Goal: Task Accomplishment & Management: Manage account settings

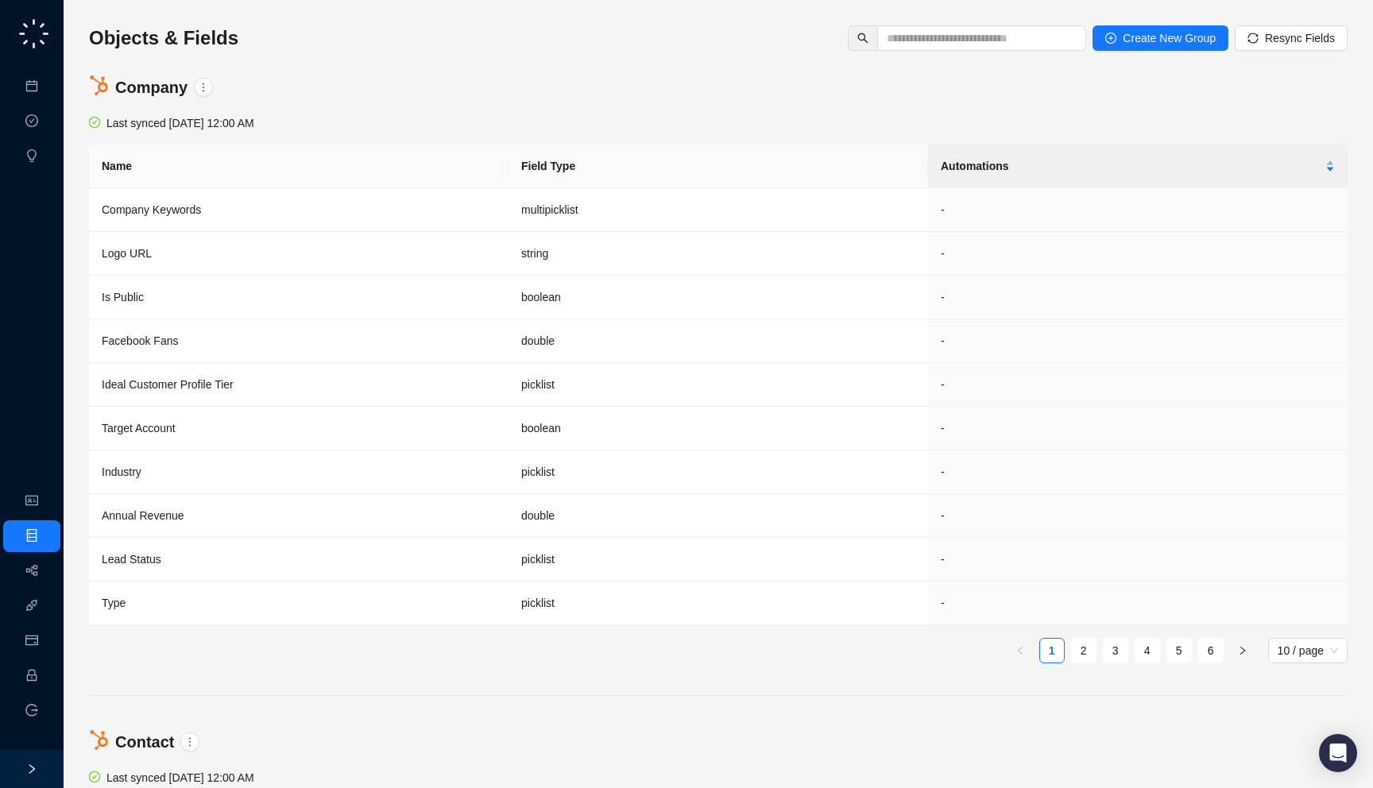
click at [268, 44] on div "Objects & Fields Create New Group Resync Fields" at bounding box center [718, 42] width 1258 height 35
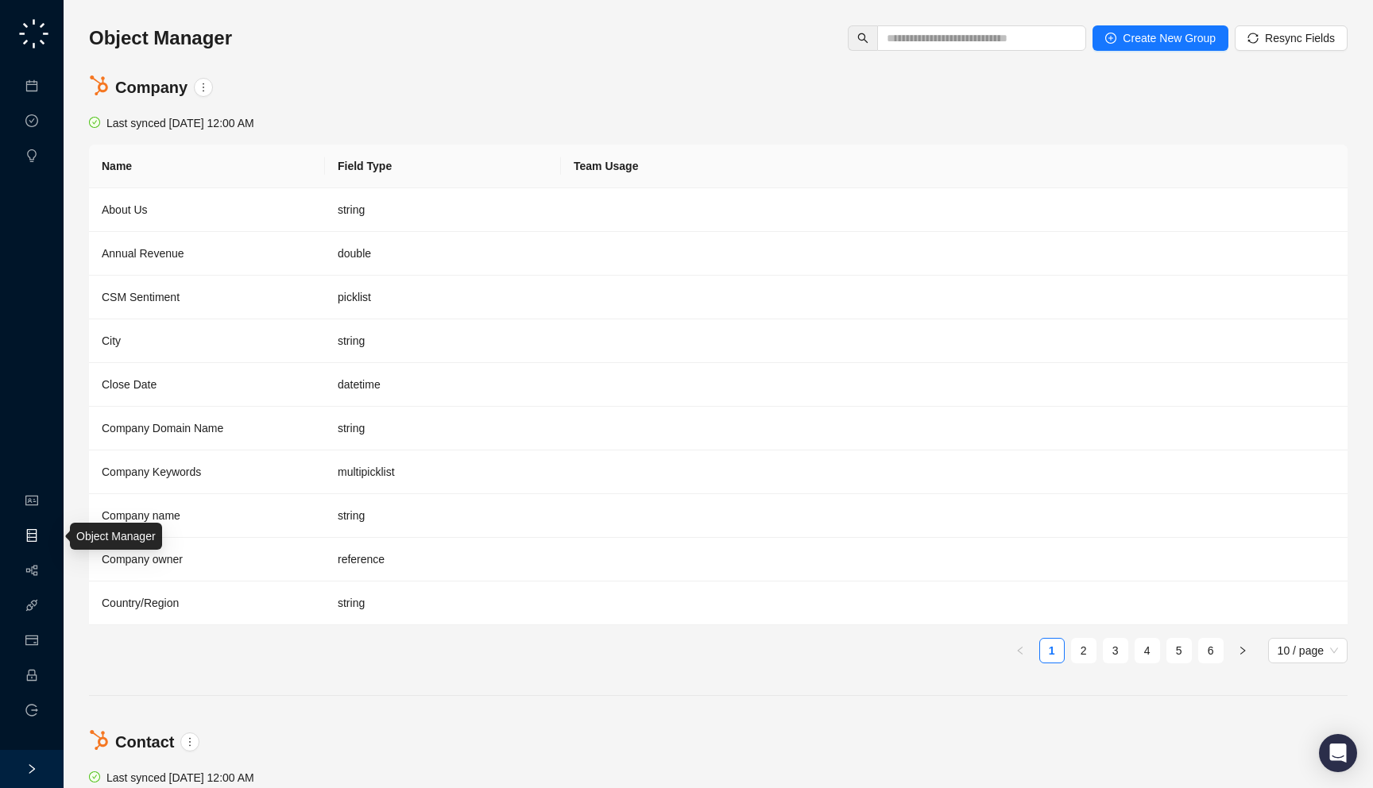
click at [46, 530] on link "Object Manager" at bounding box center [85, 536] width 79 height 13
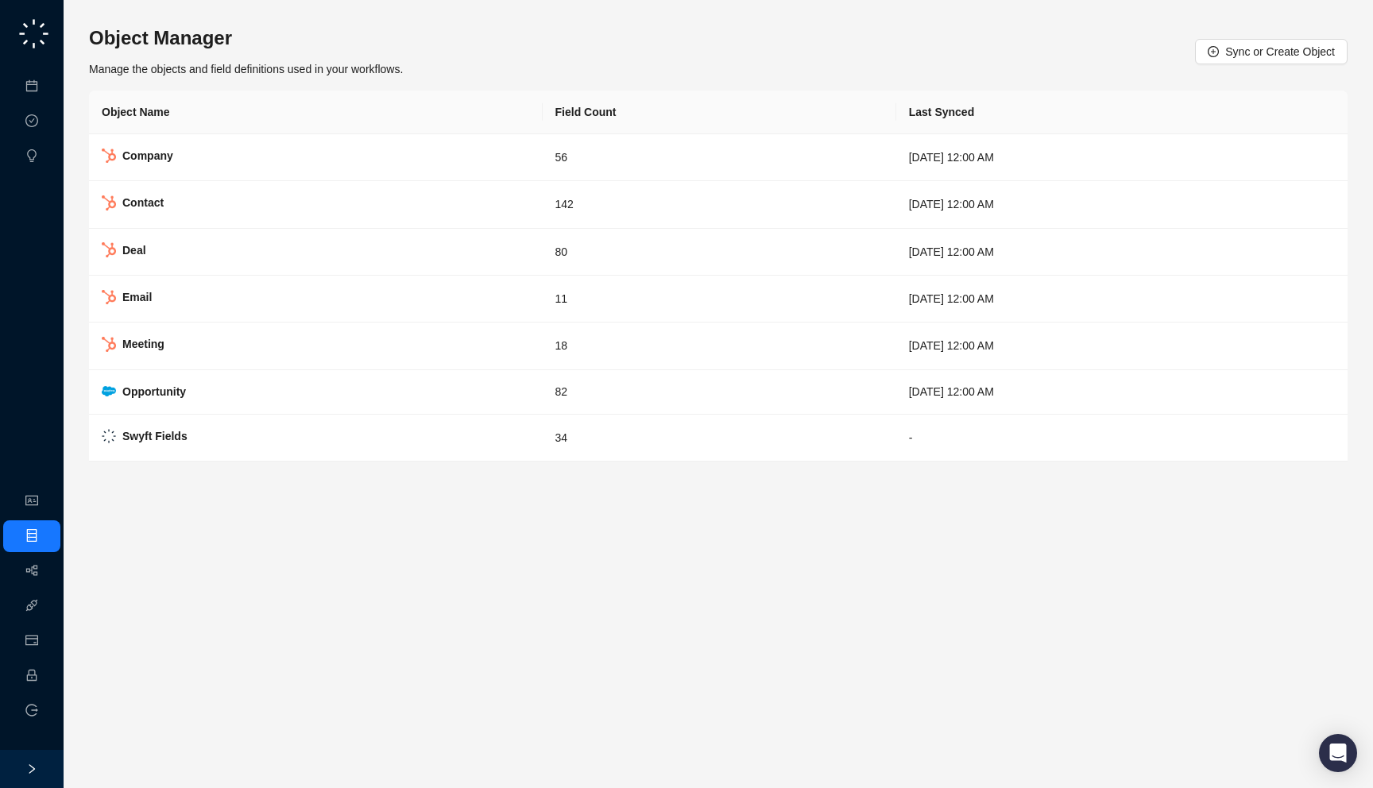
drag, startPoint x: 484, startPoint y: 55, endPoint x: 476, endPoint y: 37, distance: 19.2
click at [476, 37] on div "Object Manager Manage the objects and field definitions used in your workflows.…" at bounding box center [718, 51] width 1258 height 52
click at [46, 539] on link "Object Manager" at bounding box center [85, 536] width 79 height 13
click at [46, 572] on link "Workflows" at bounding box center [71, 571] width 51 height 13
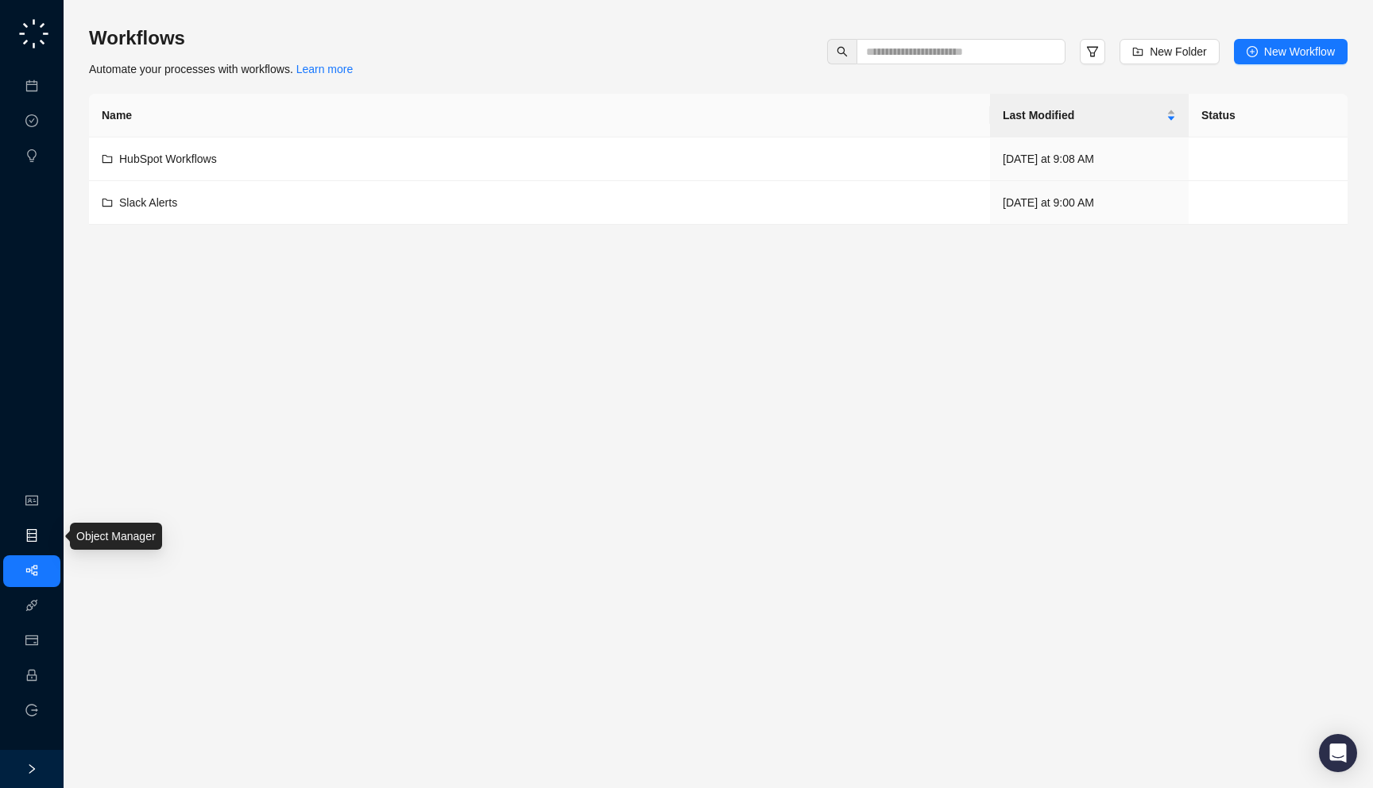
click at [46, 530] on link "Object Manager" at bounding box center [85, 536] width 79 height 13
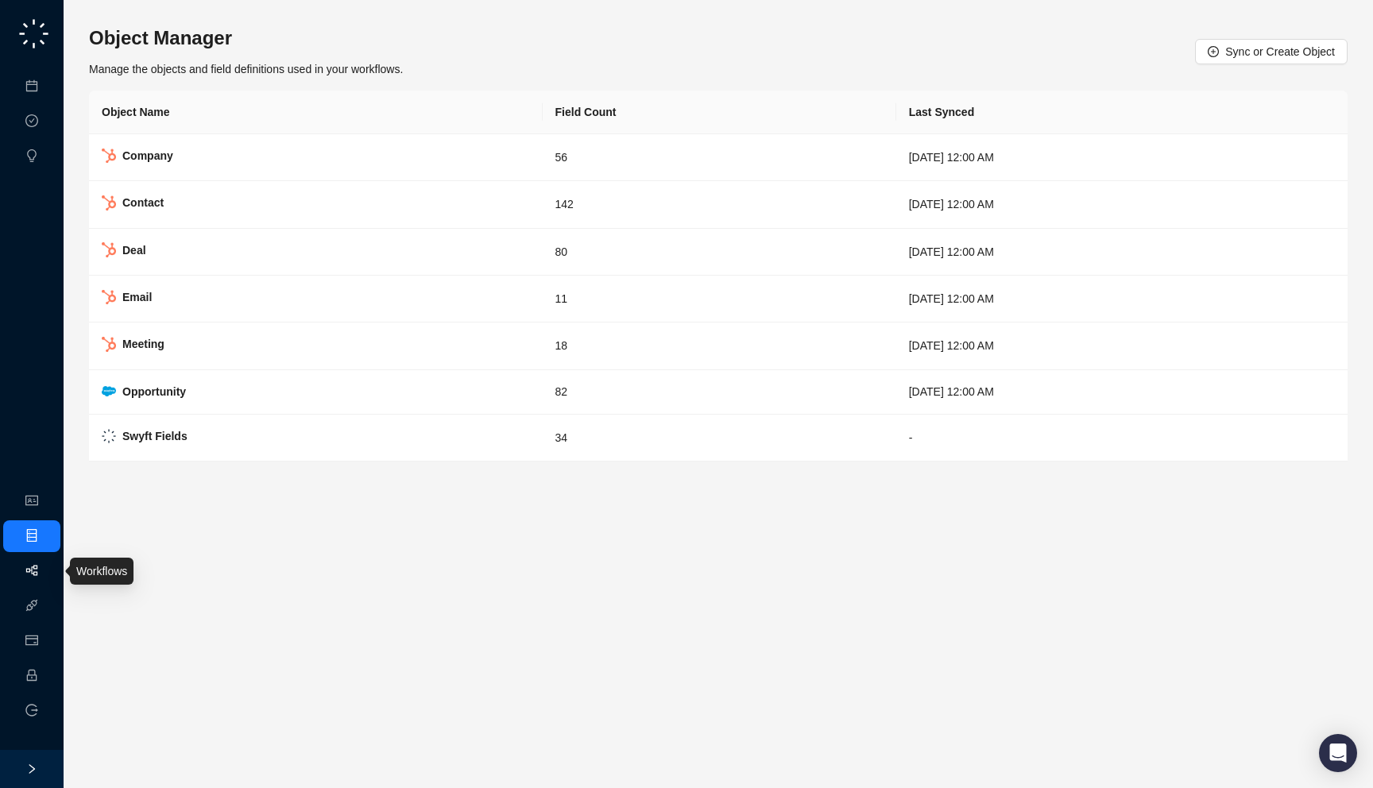
click at [46, 576] on link "Workflows" at bounding box center [71, 571] width 51 height 13
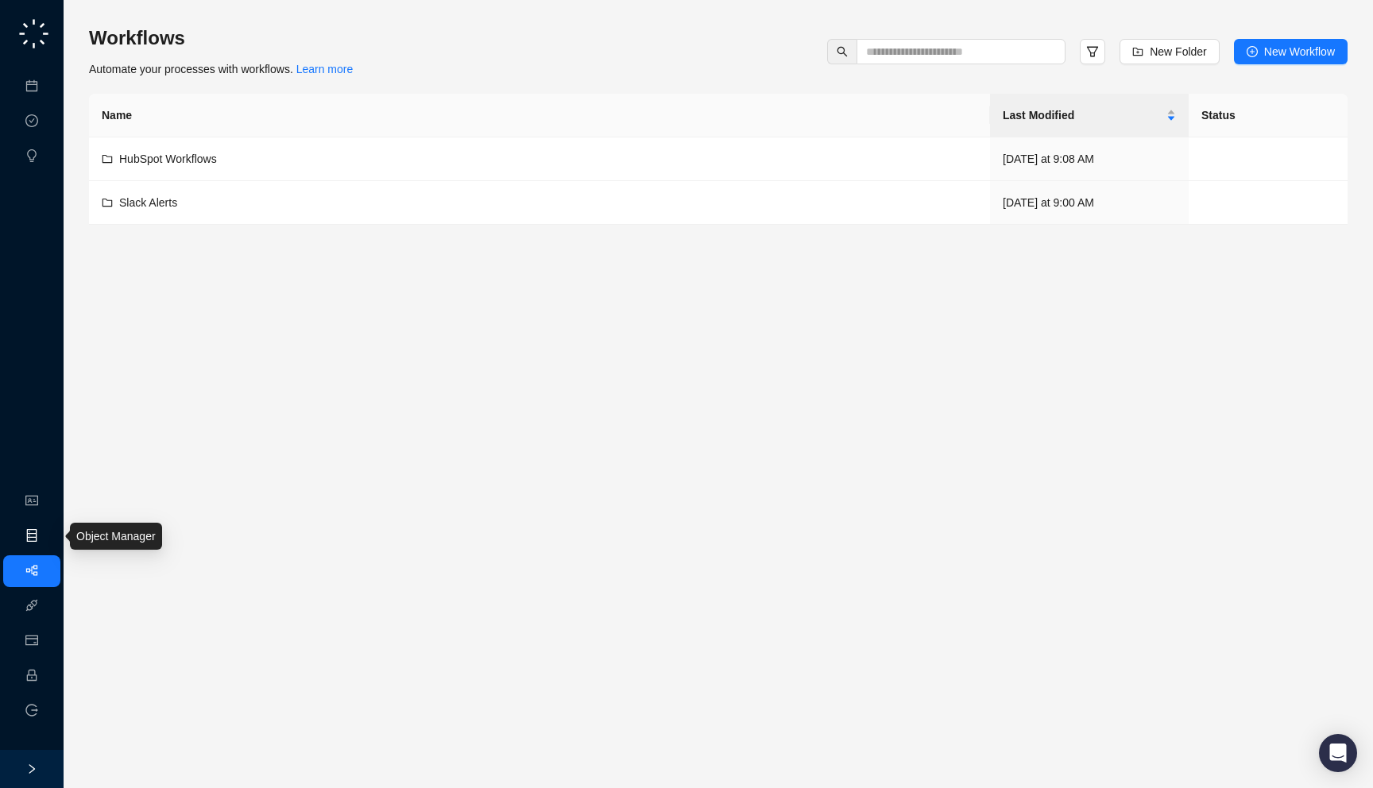
click at [46, 540] on link "Object Manager" at bounding box center [85, 536] width 79 height 13
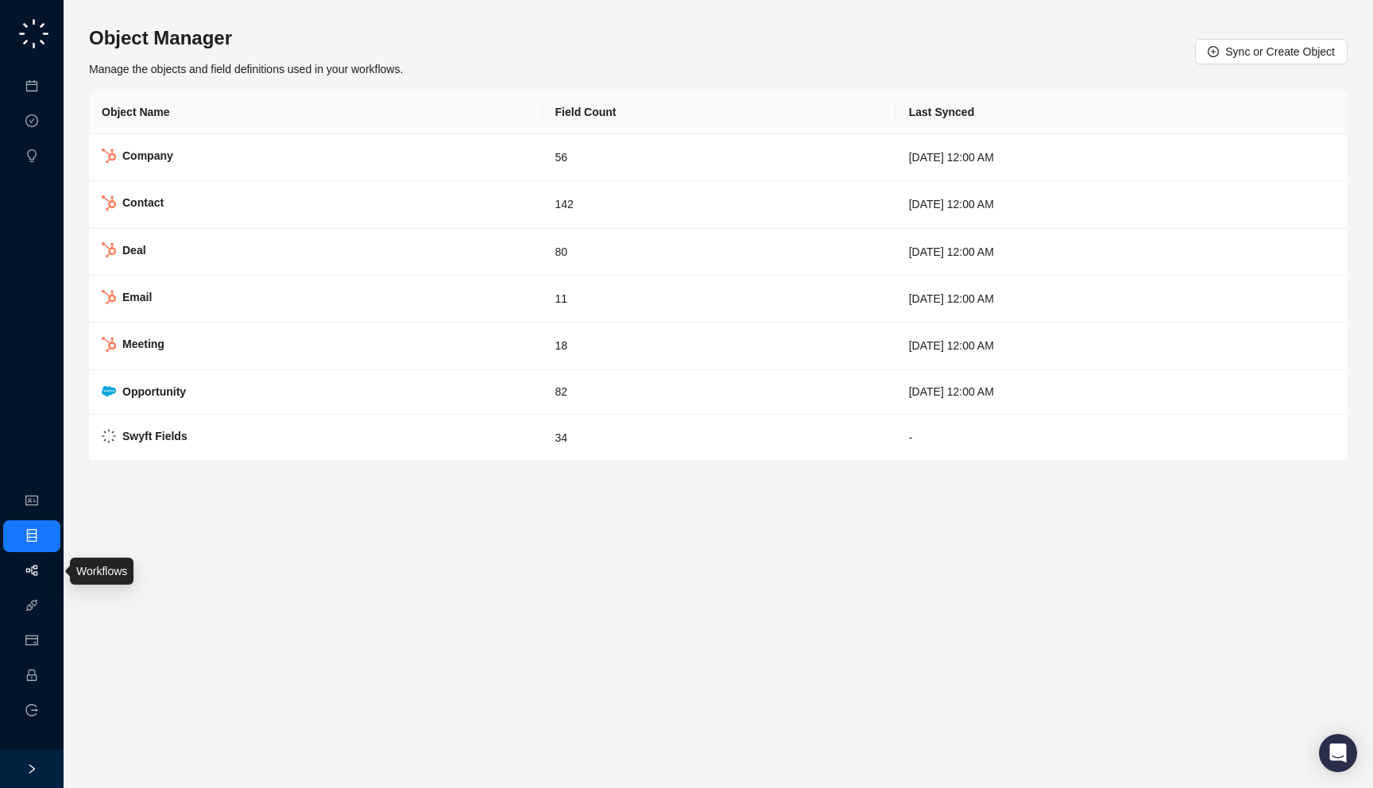
click at [46, 573] on link "Workflows" at bounding box center [71, 571] width 51 height 13
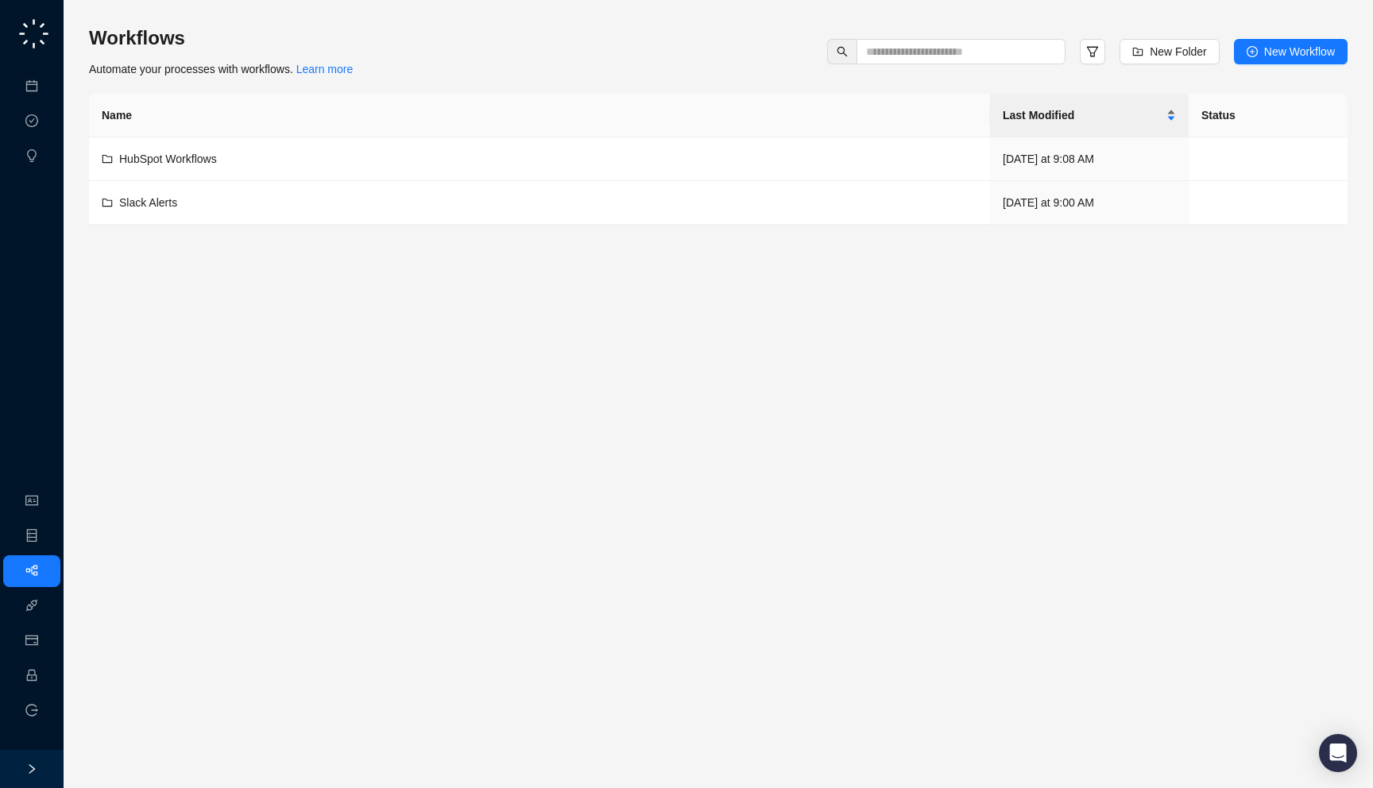
click at [1110, 114] on span "Last Modified" at bounding box center [1082, 114] width 160 height 17
click at [504, 205] on div "HubSpot Workflows" at bounding box center [539, 202] width 875 height 17
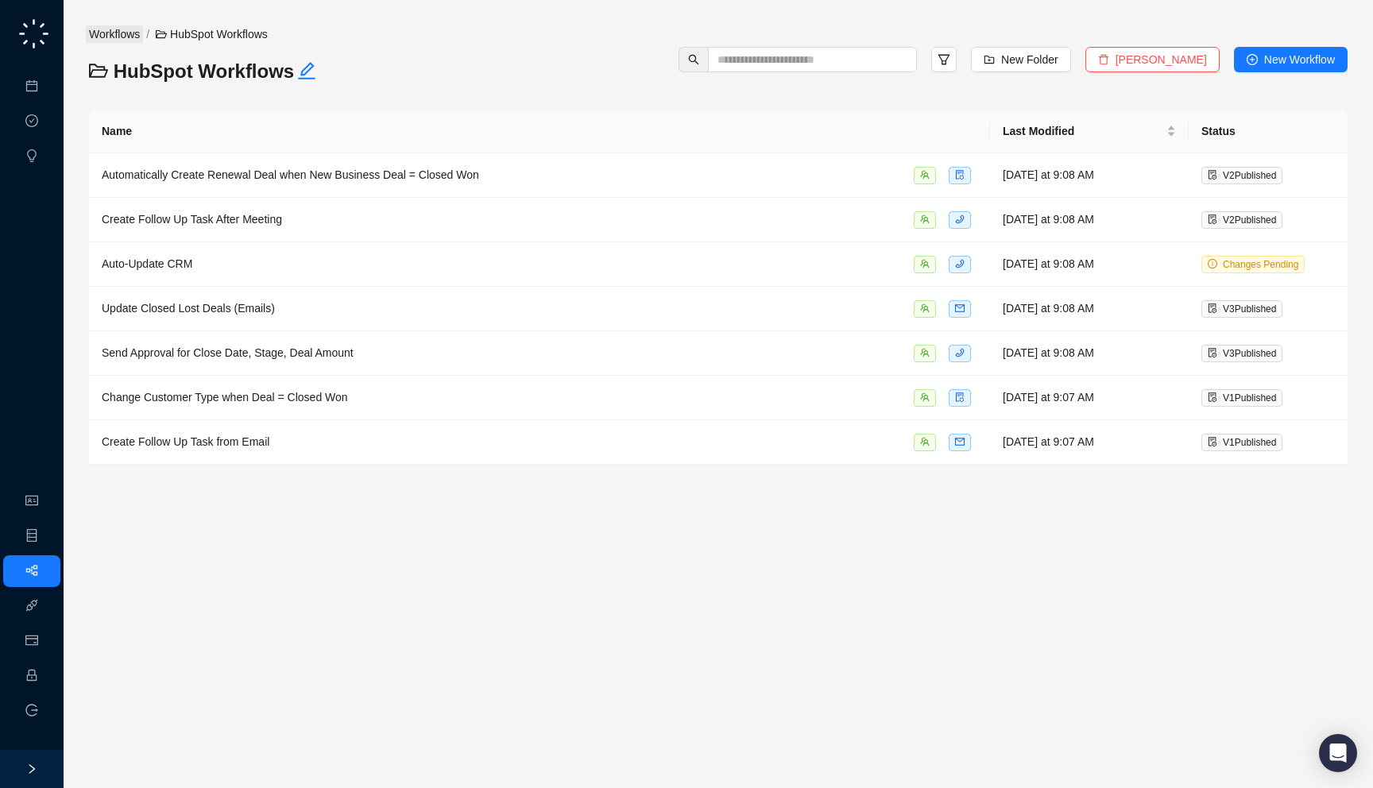
click at [128, 44] on div "Workflows / HubSpot Workflows" at bounding box center [299, 41] width 434 height 33
click at [128, 26] on link "Workflows" at bounding box center [114, 33] width 57 height 17
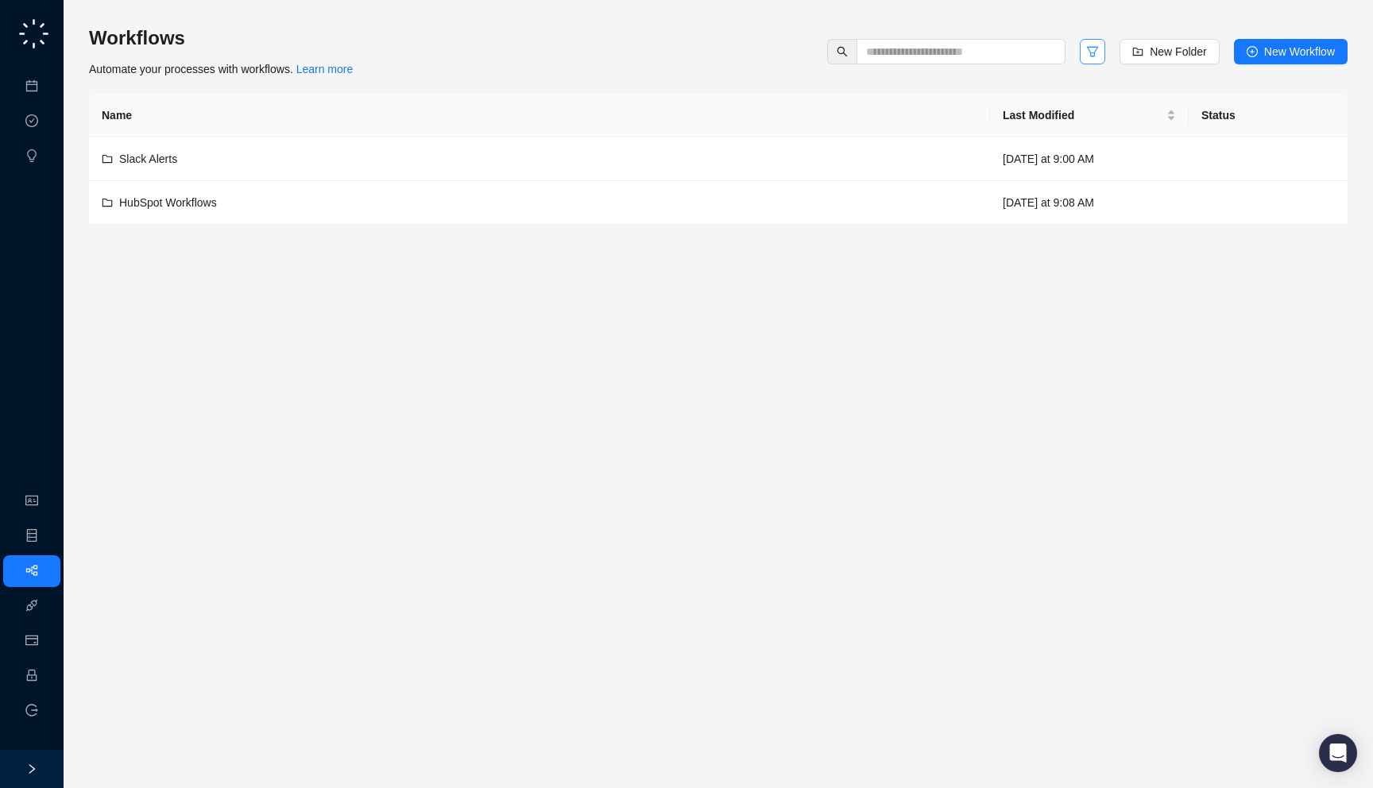
click at [1079, 49] on button "button" at bounding box center [1091, 51] width 25 height 25
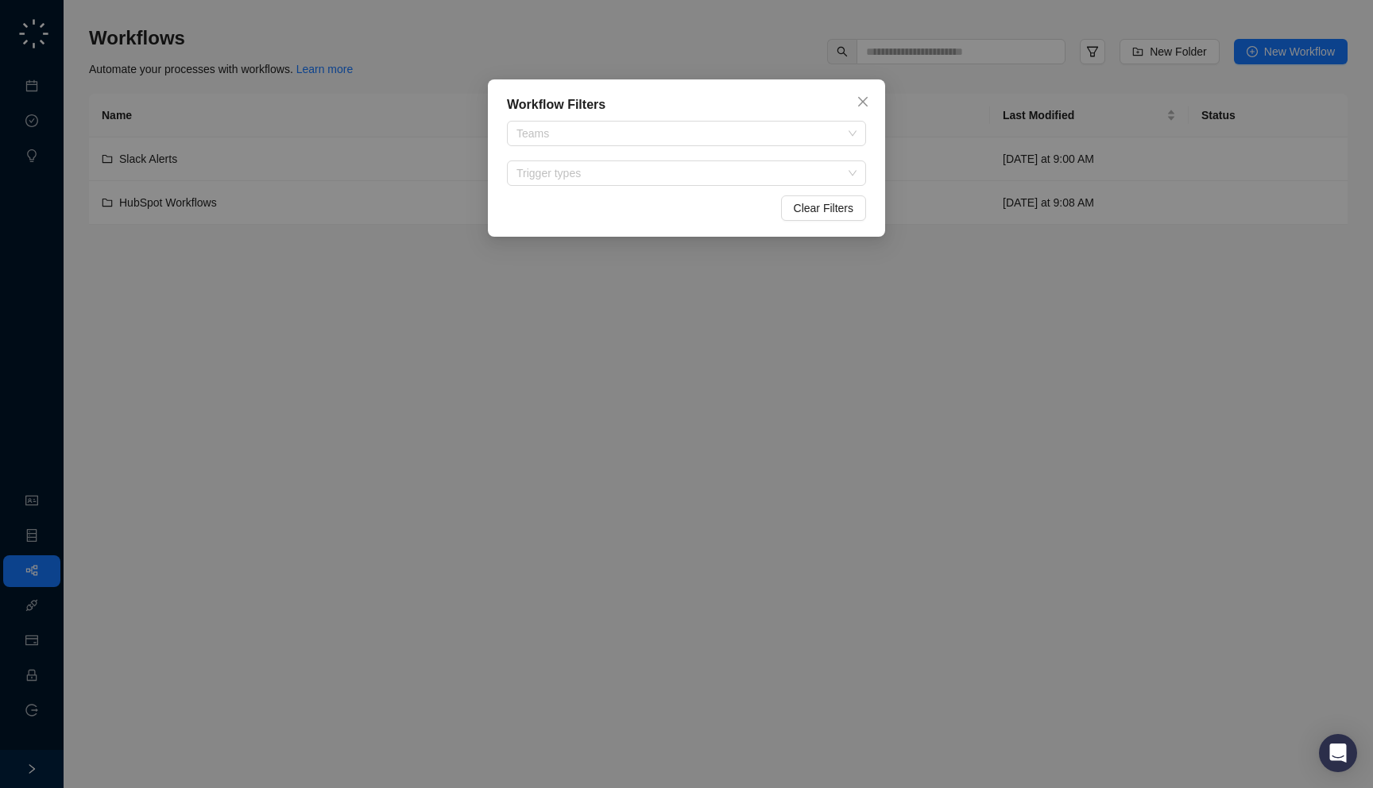
click at [647, 155] on div "Teams Trigger types" at bounding box center [686, 153] width 373 height 65
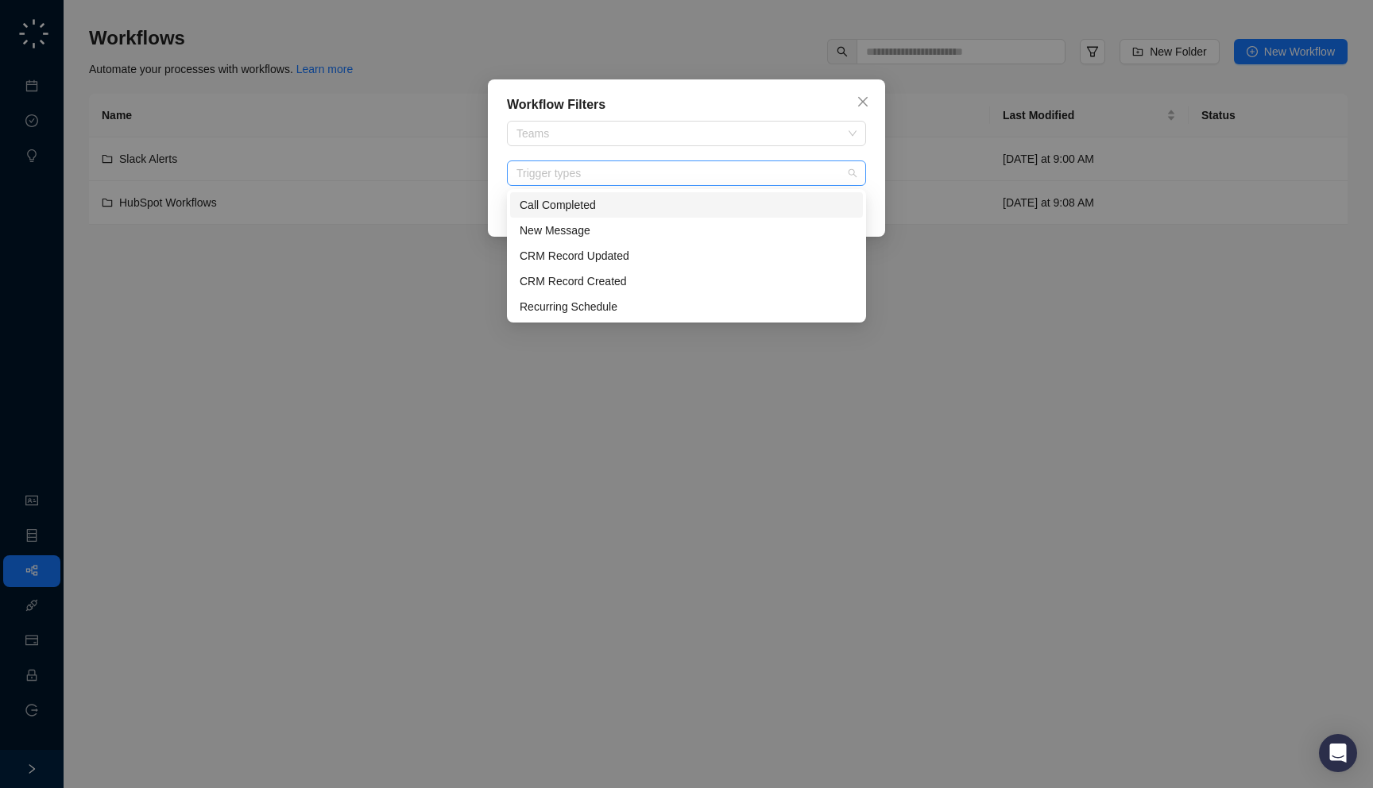
click at [643, 171] on div at bounding box center [678, 174] width 336 height 12
click at [629, 222] on div "New Message" at bounding box center [686, 230] width 334 height 17
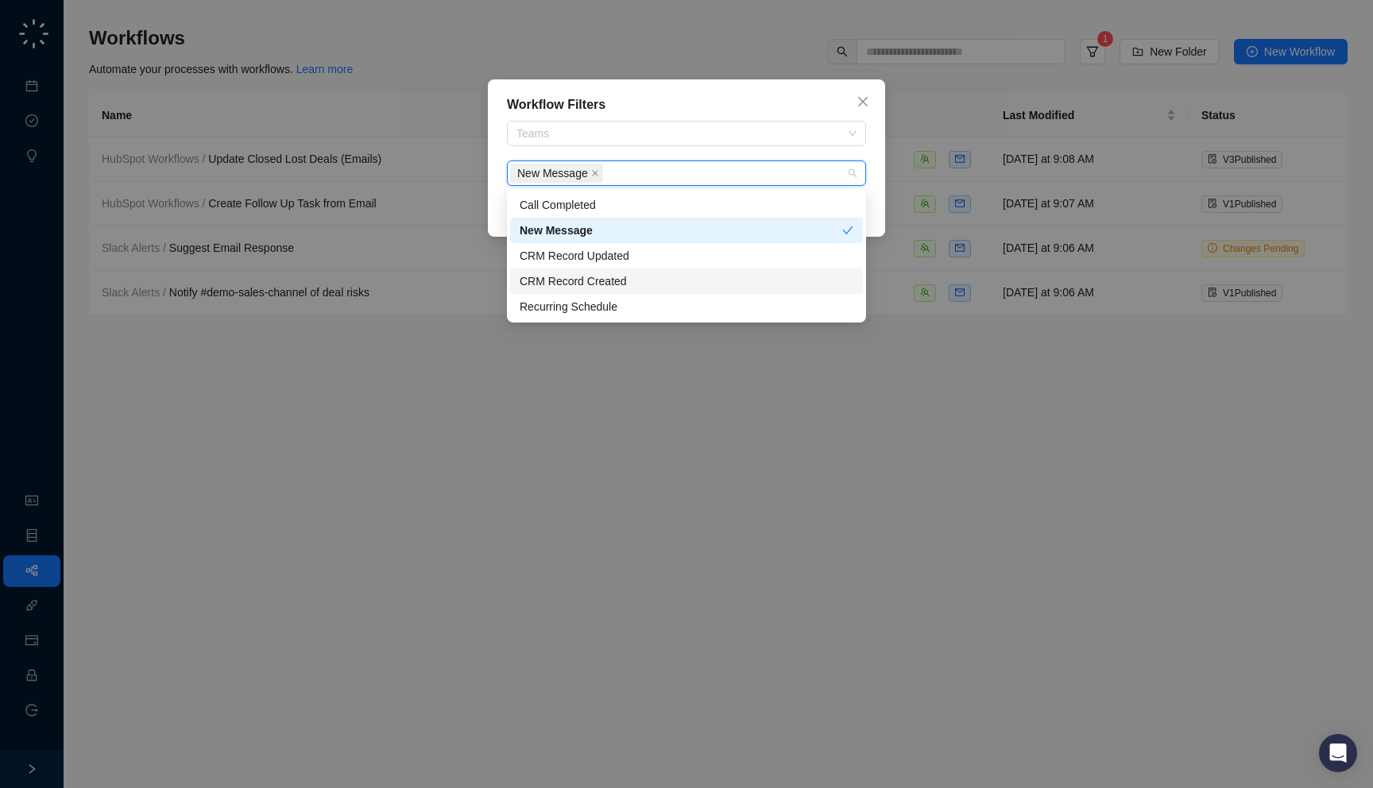
click at [323, 396] on div "Workflow Filters Teams New Message Clear Filters" at bounding box center [686, 394] width 1373 height 788
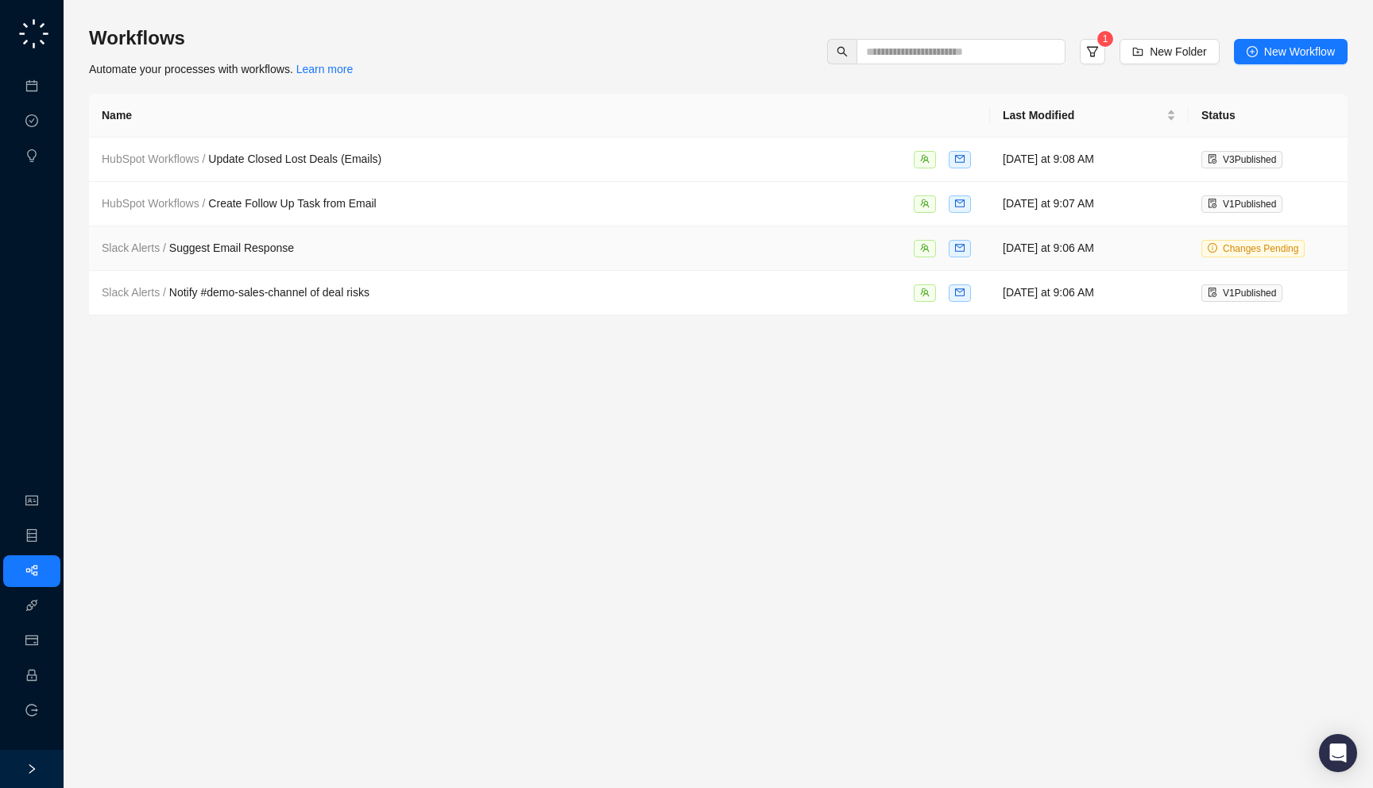
click at [566, 252] on div "Slack Alerts / Suggest Email Response" at bounding box center [539, 248] width 875 height 18
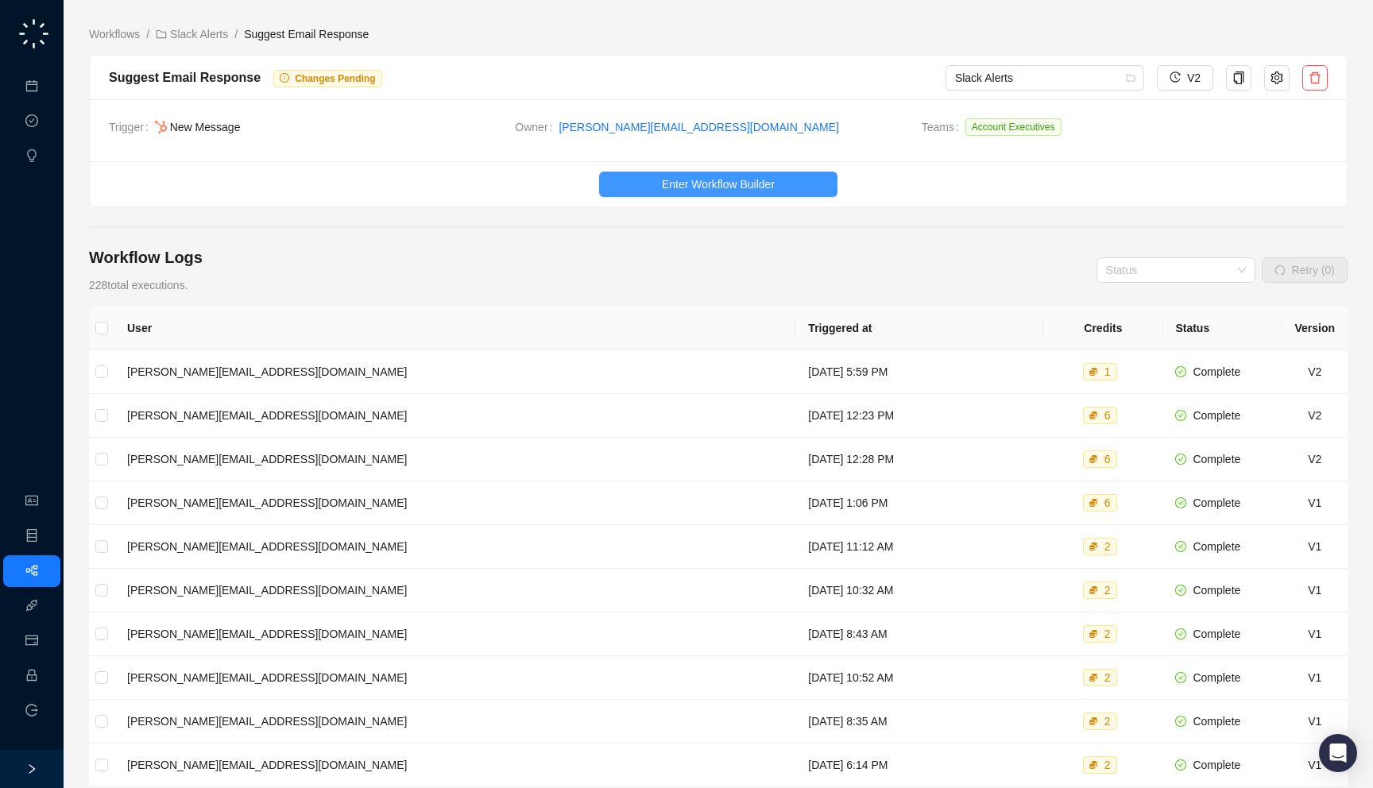
click at [688, 179] on span "Enter Workflow Builder" at bounding box center [718, 184] width 113 height 17
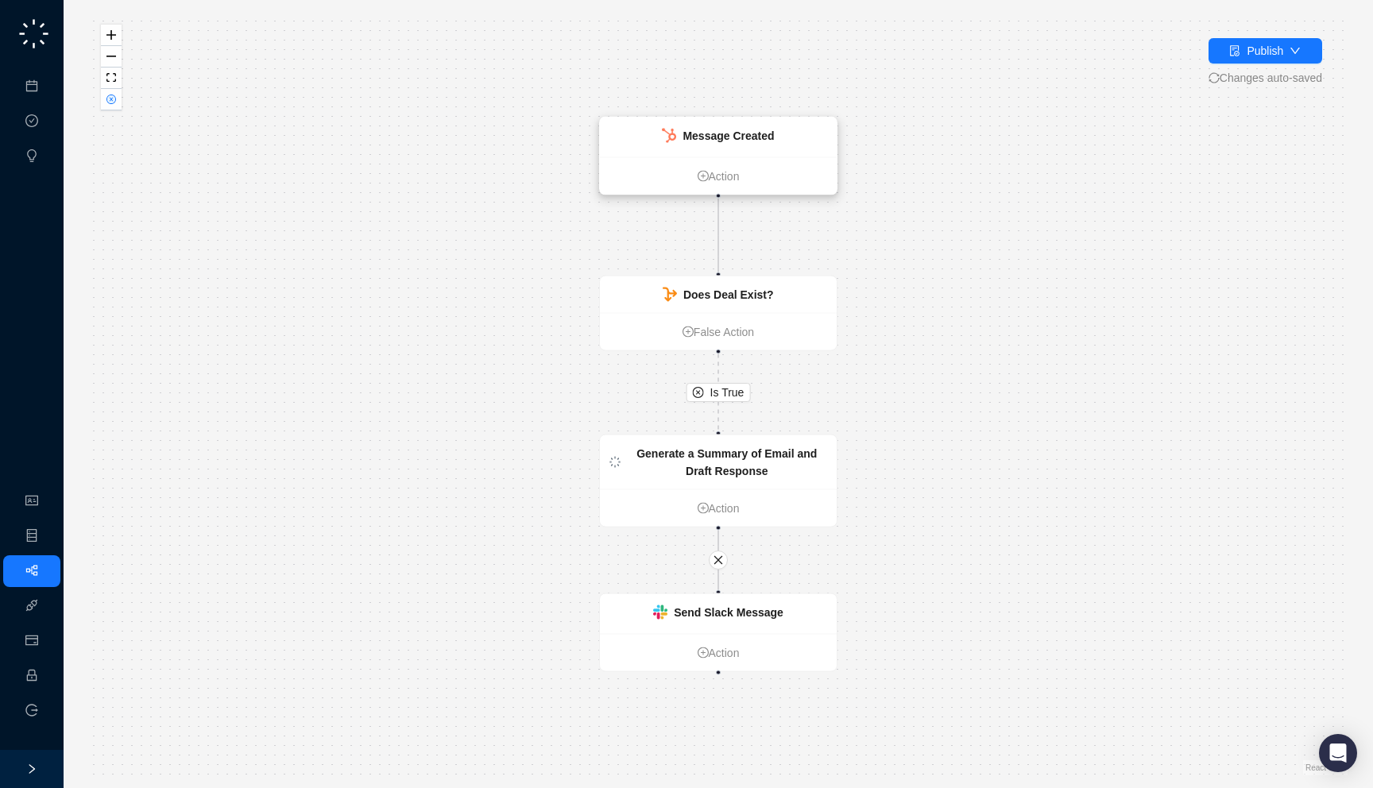
click at [719, 125] on div "Message Created" at bounding box center [718, 138] width 237 height 40
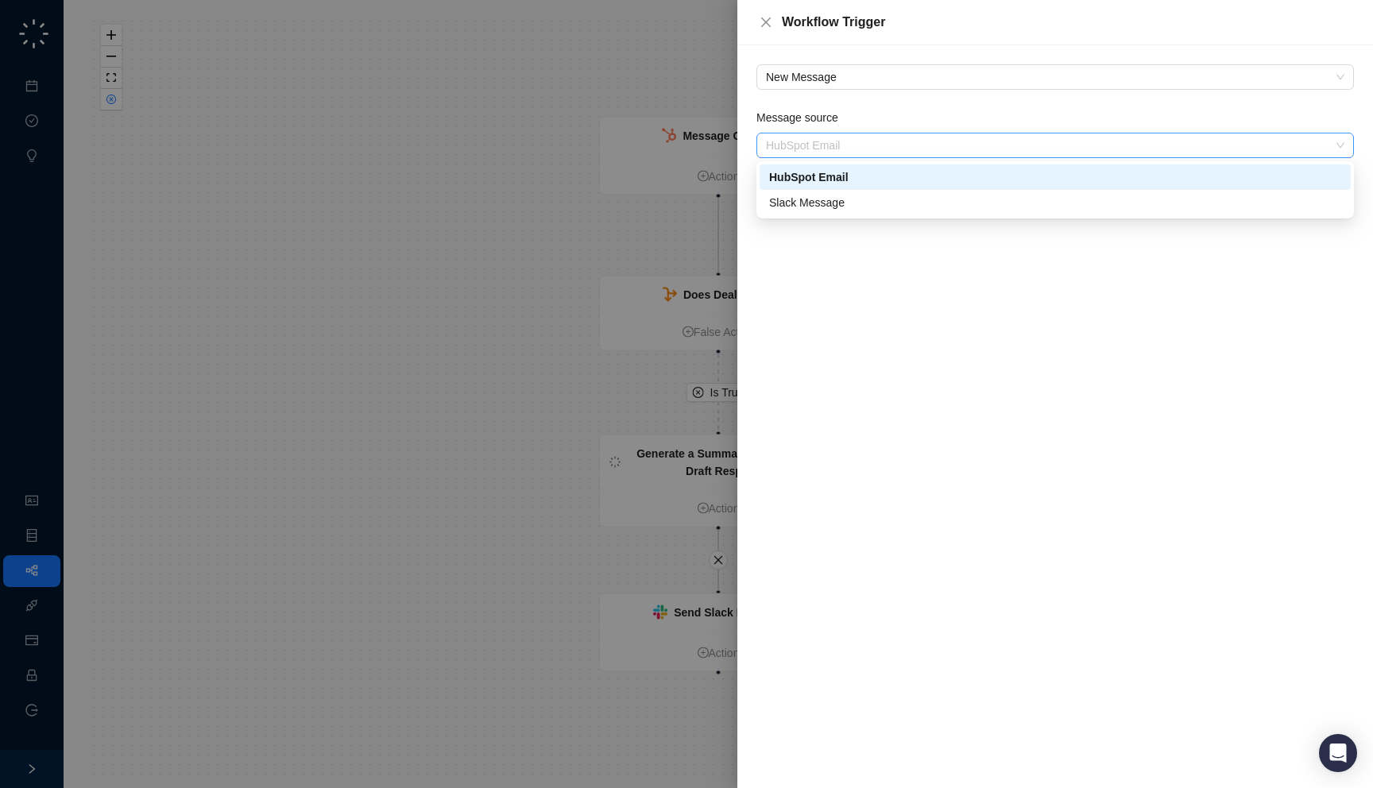
click at [976, 144] on span "HubSpot Email" at bounding box center [1055, 145] width 578 height 24
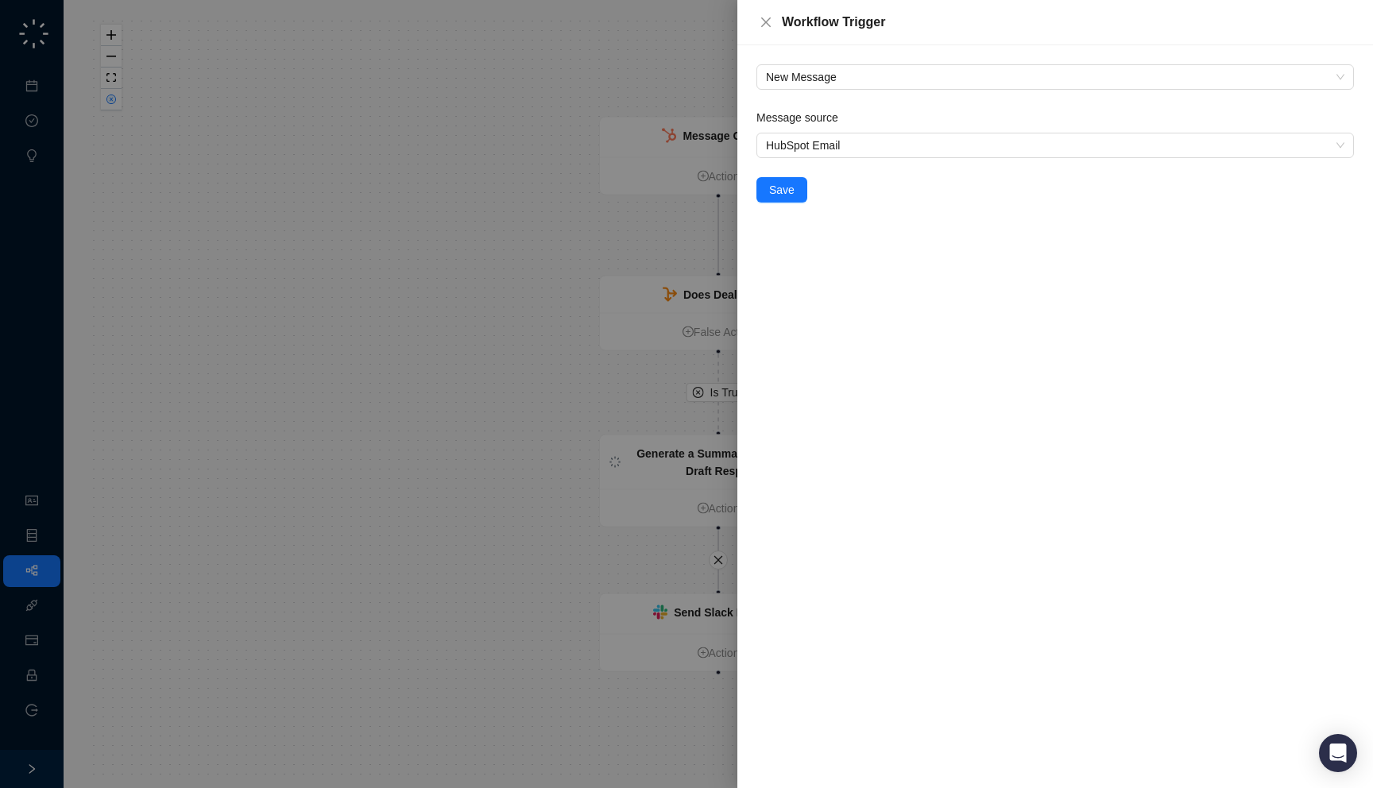
click at [949, 306] on div "New Message Message source HubSpot Email Save" at bounding box center [1054, 416] width 635 height 743
click at [631, 319] on div at bounding box center [686, 394] width 1373 height 788
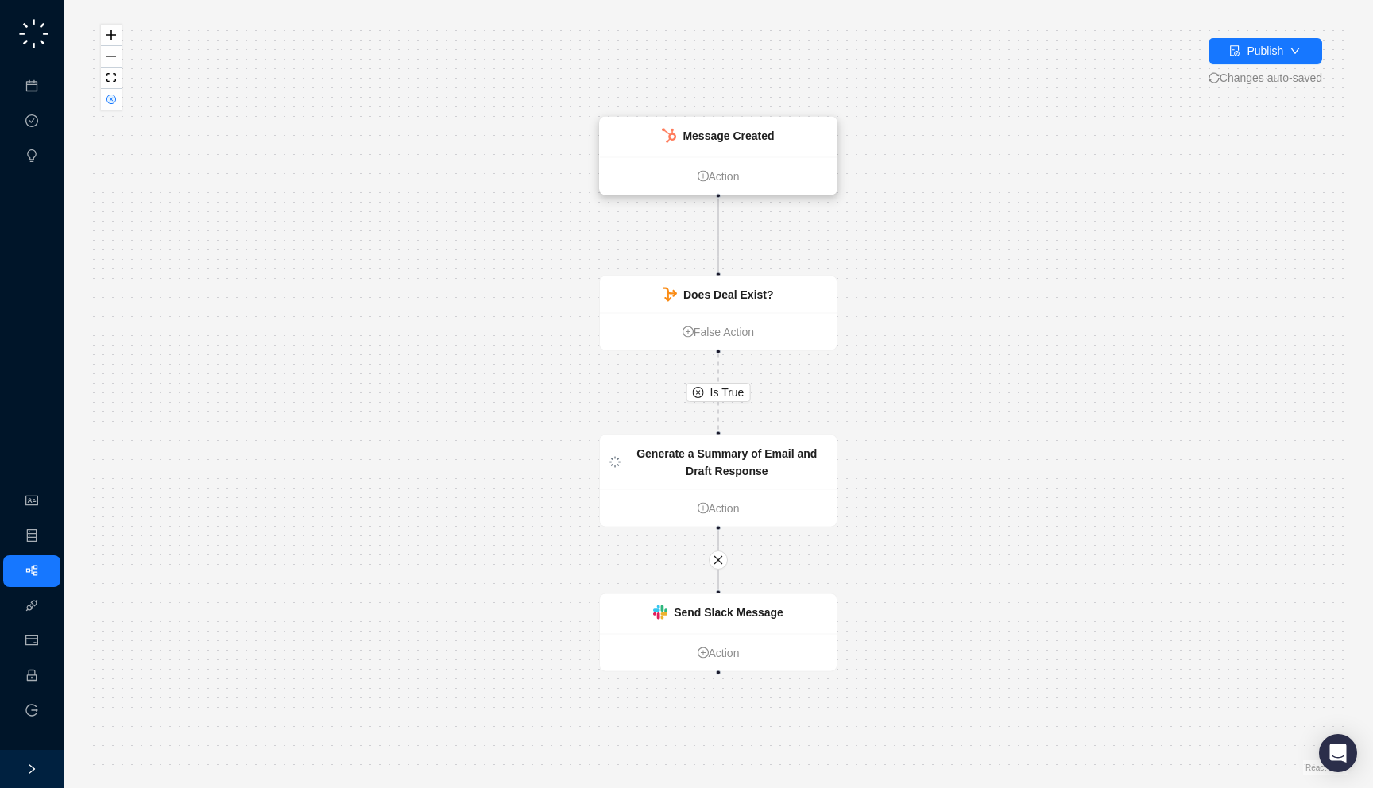
click at [728, 133] on strong "Message Created" at bounding box center [727, 135] width 91 height 13
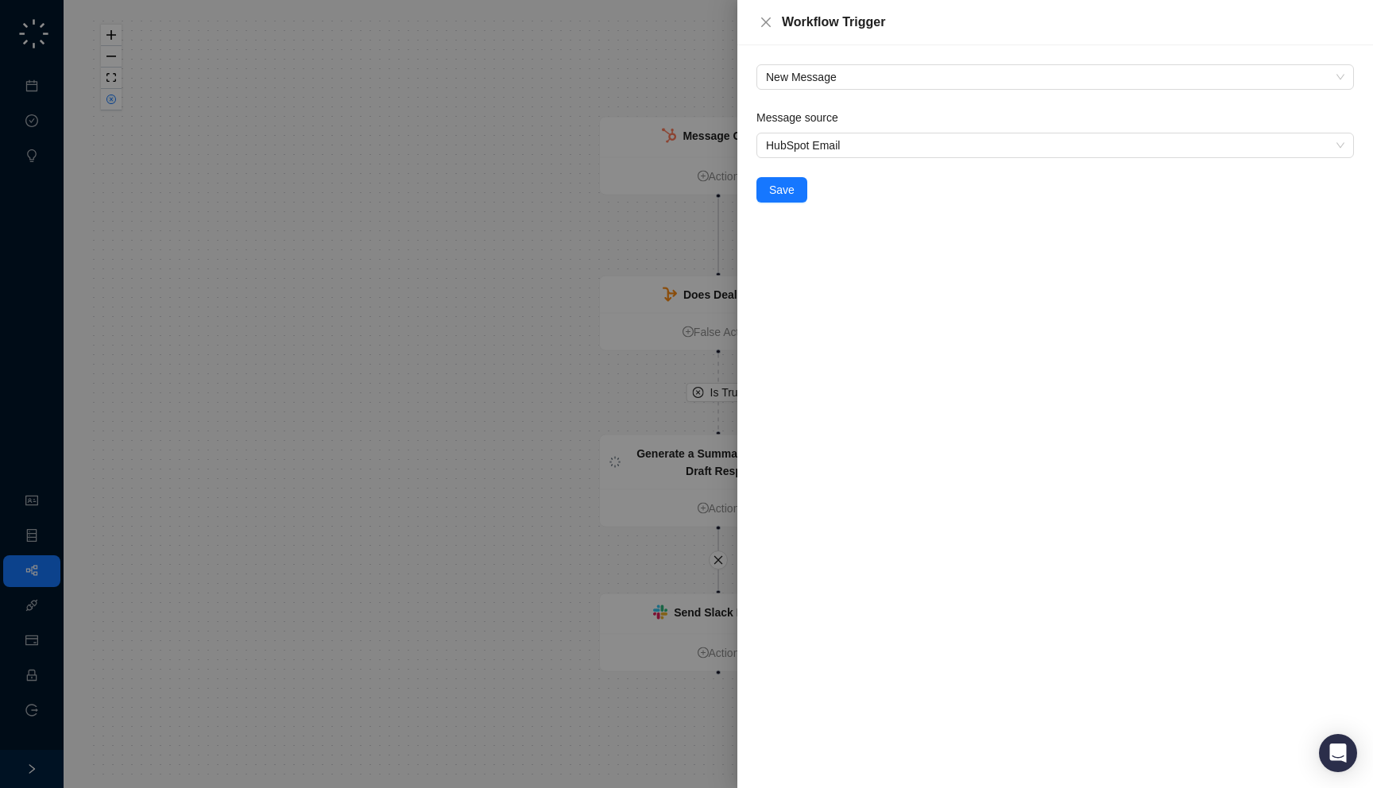
click at [450, 279] on div at bounding box center [686, 394] width 1373 height 788
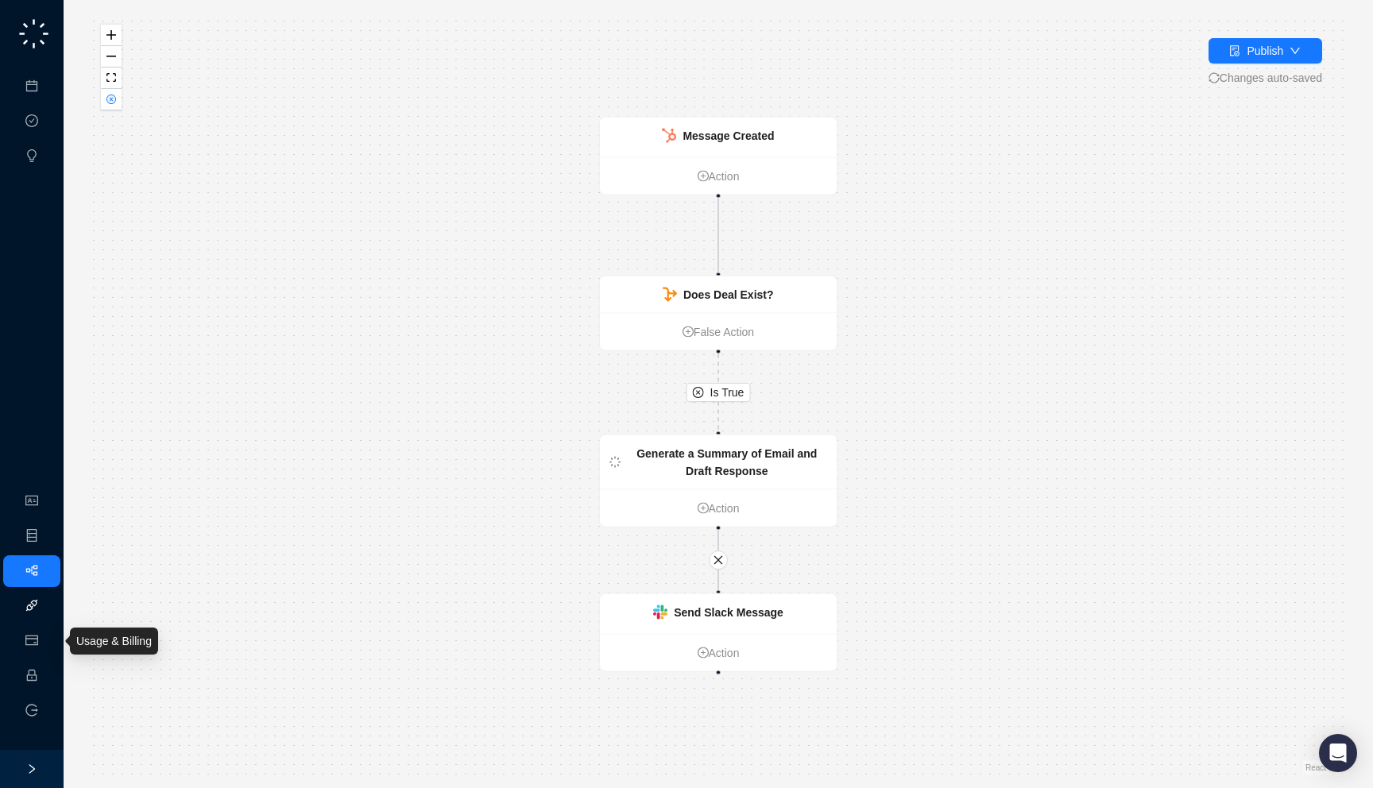
click at [46, 606] on link "Integrations" at bounding box center [75, 606] width 58 height 13
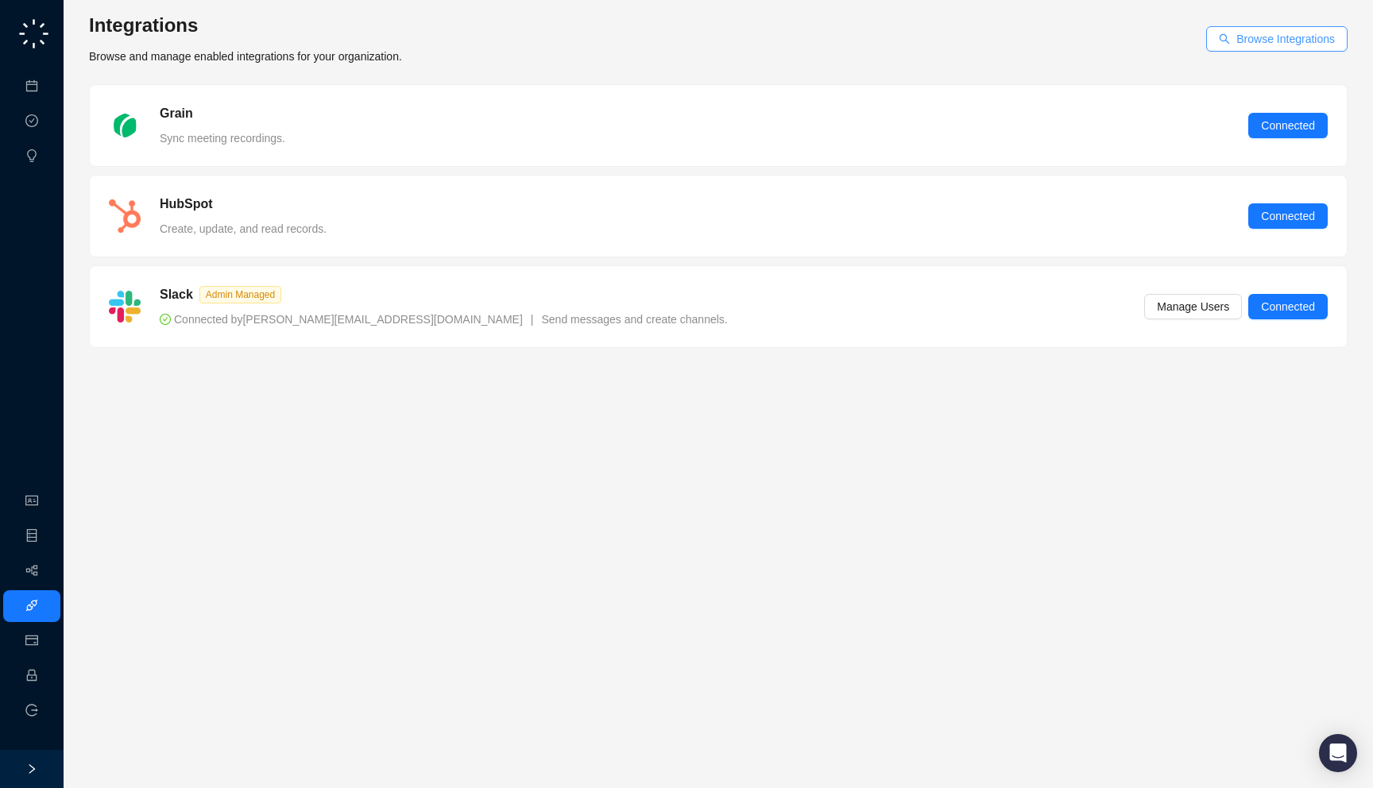
click at [1230, 40] on button "Browse Integrations" at bounding box center [1276, 38] width 141 height 25
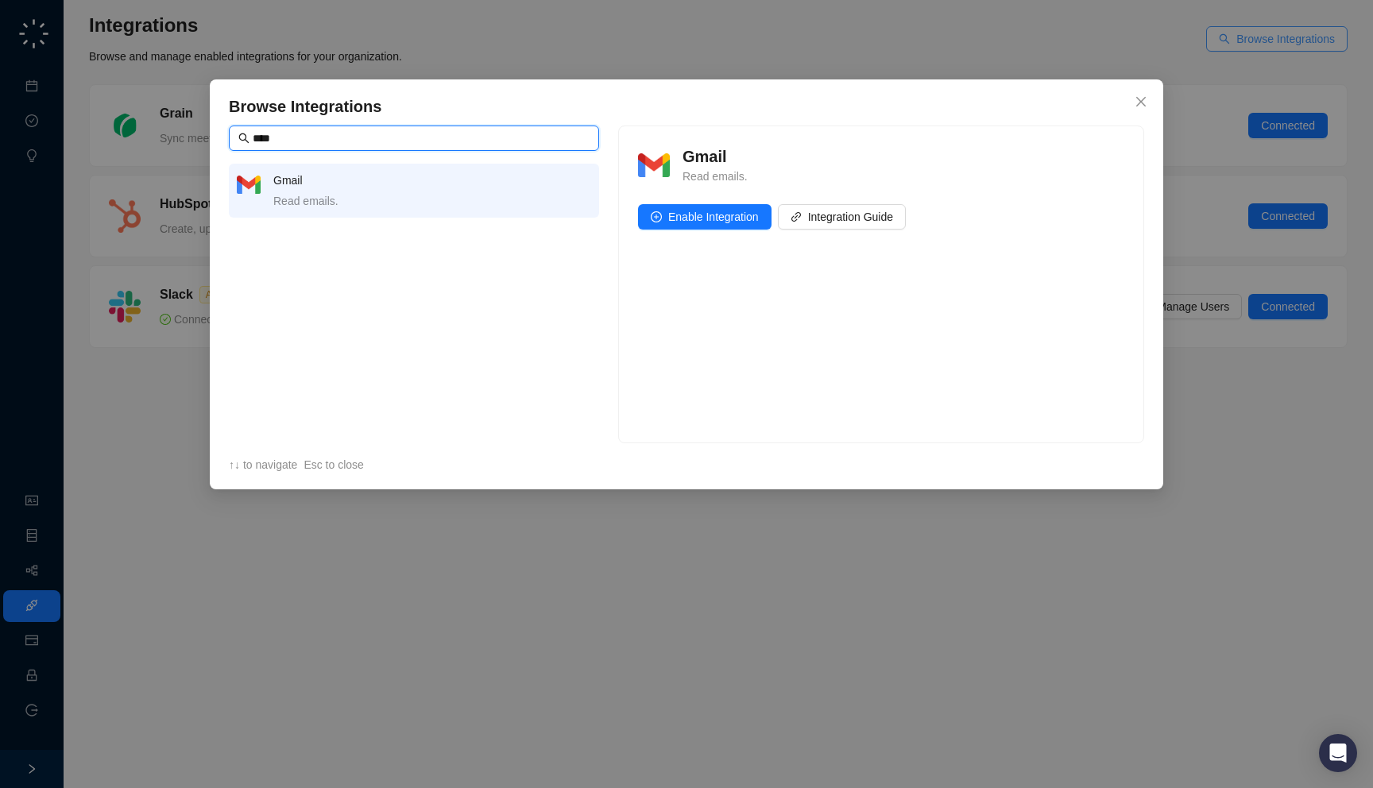
type input "*****"
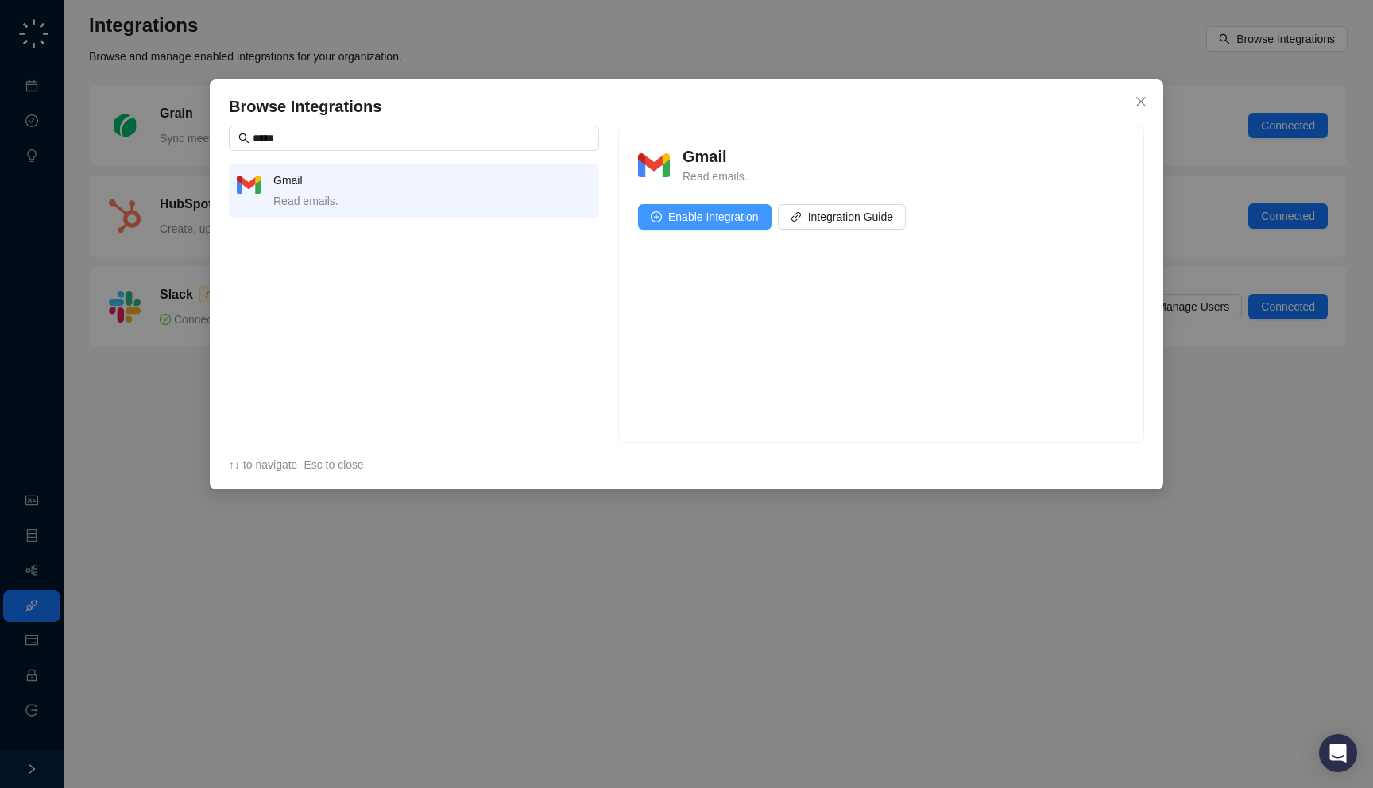
click at [723, 225] on span "Enable Integration" at bounding box center [713, 216] width 91 height 17
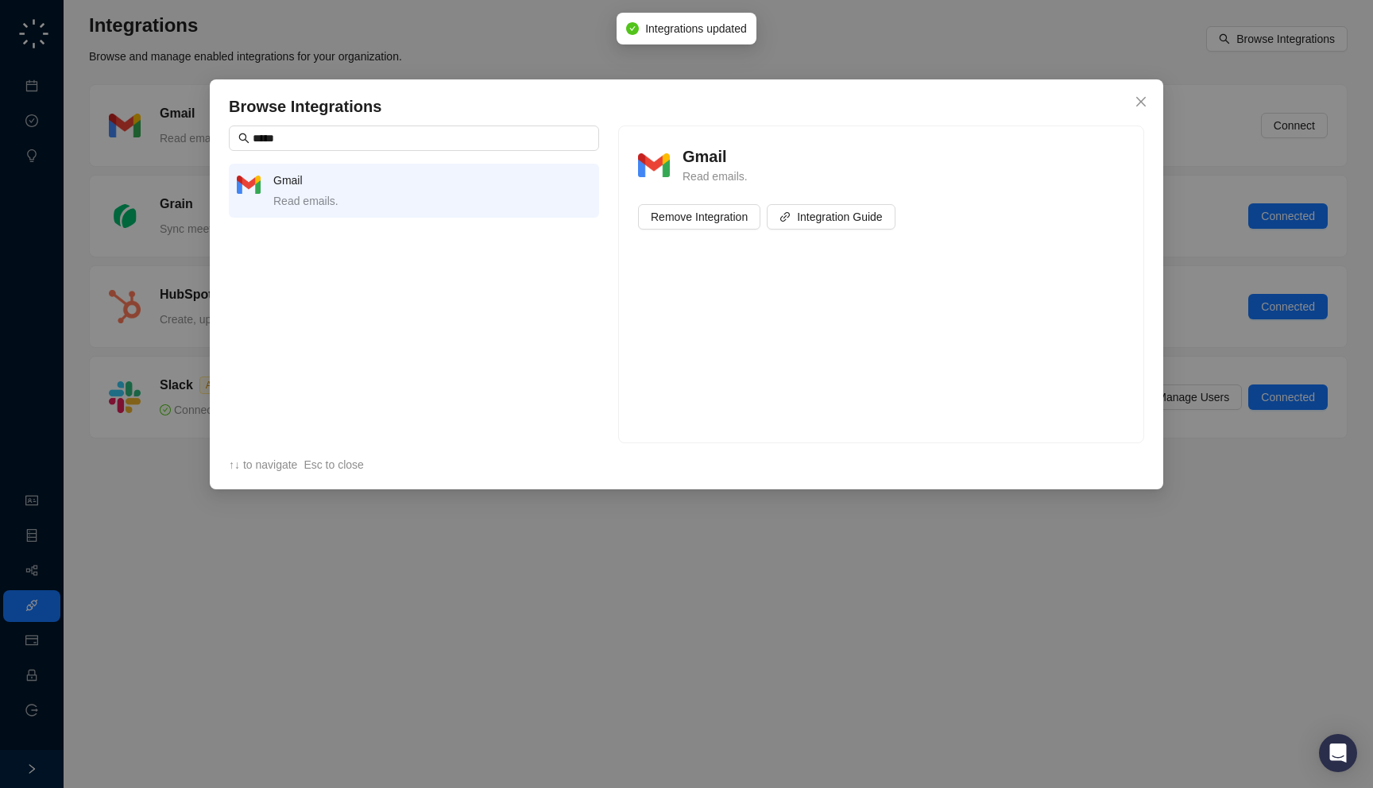
click at [593, 629] on div "Browse Integrations ***** Gmail Read emails. Gmail Read emails. Remove Integrat…" at bounding box center [686, 394] width 1373 height 788
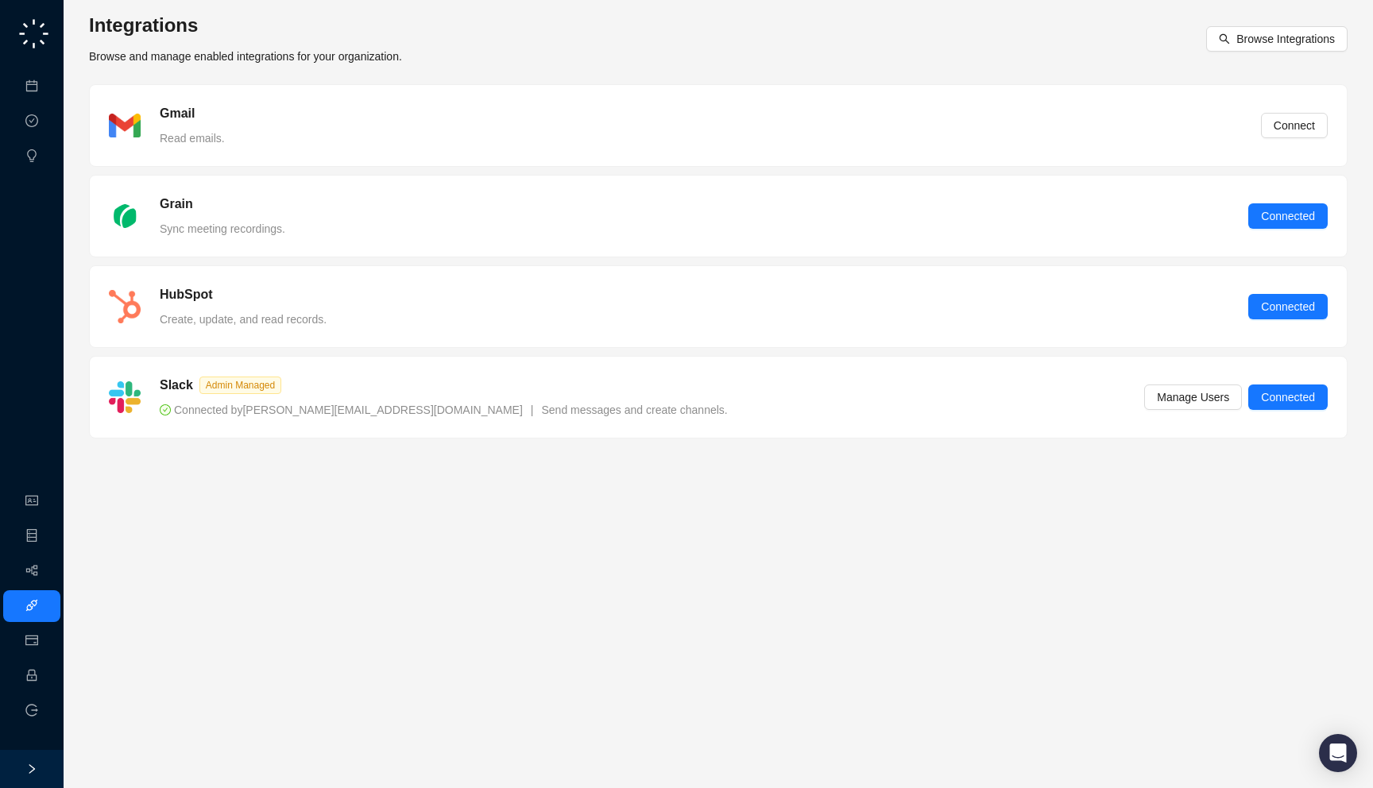
drag, startPoint x: 523, startPoint y: 229, endPoint x: 516, endPoint y: 235, distance: 9.6
click at [516, 235] on div "Grain Sync meeting recordings. Connected" at bounding box center [718, 216] width 1218 height 43
drag, startPoint x: 497, startPoint y: 153, endPoint x: 489, endPoint y: 149, distance: 8.6
click at [489, 149] on div "Gmail Read emails. Connect" at bounding box center [718, 125] width 1257 height 81
click at [35, 712] on icon "logout" at bounding box center [31, 710] width 13 height 13
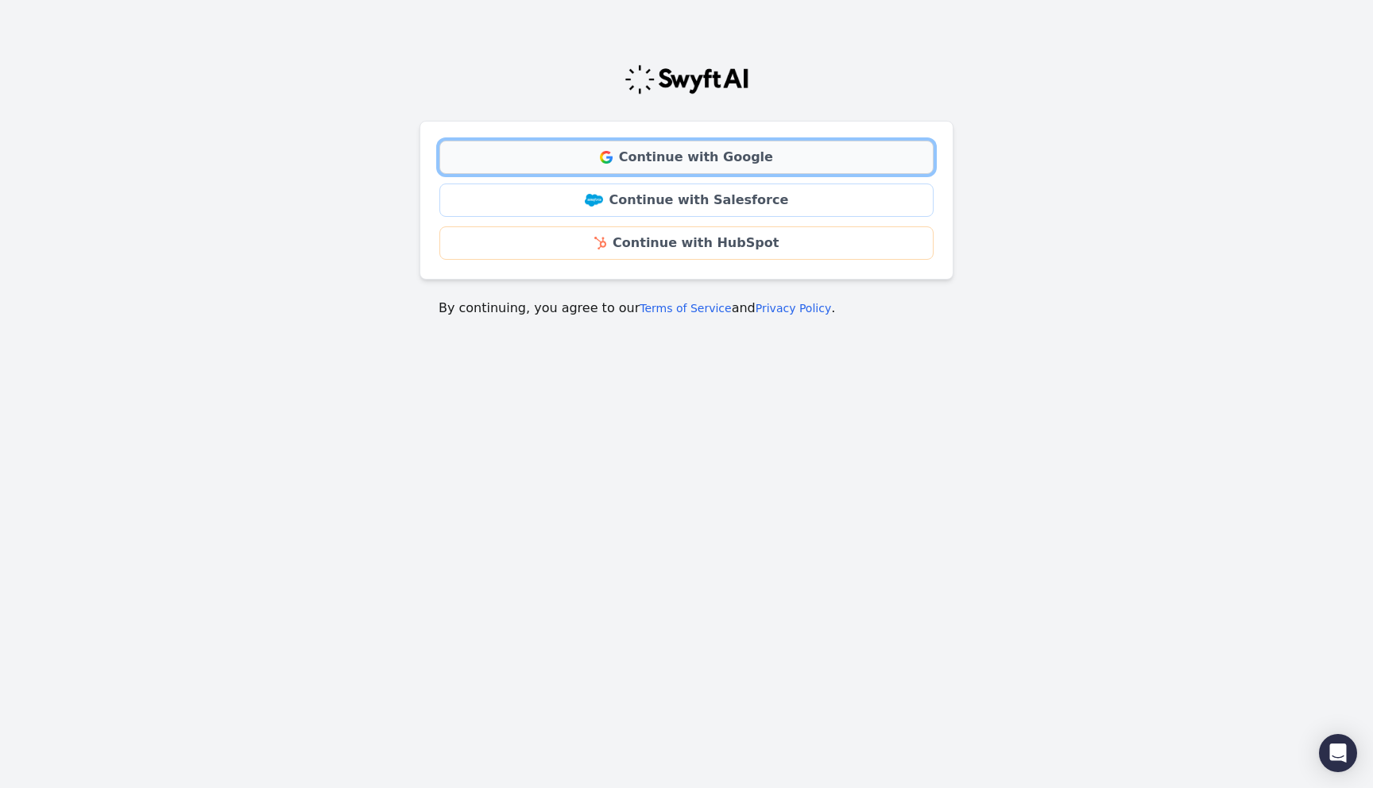
click at [589, 150] on link "Continue with Google" at bounding box center [686, 157] width 494 height 33
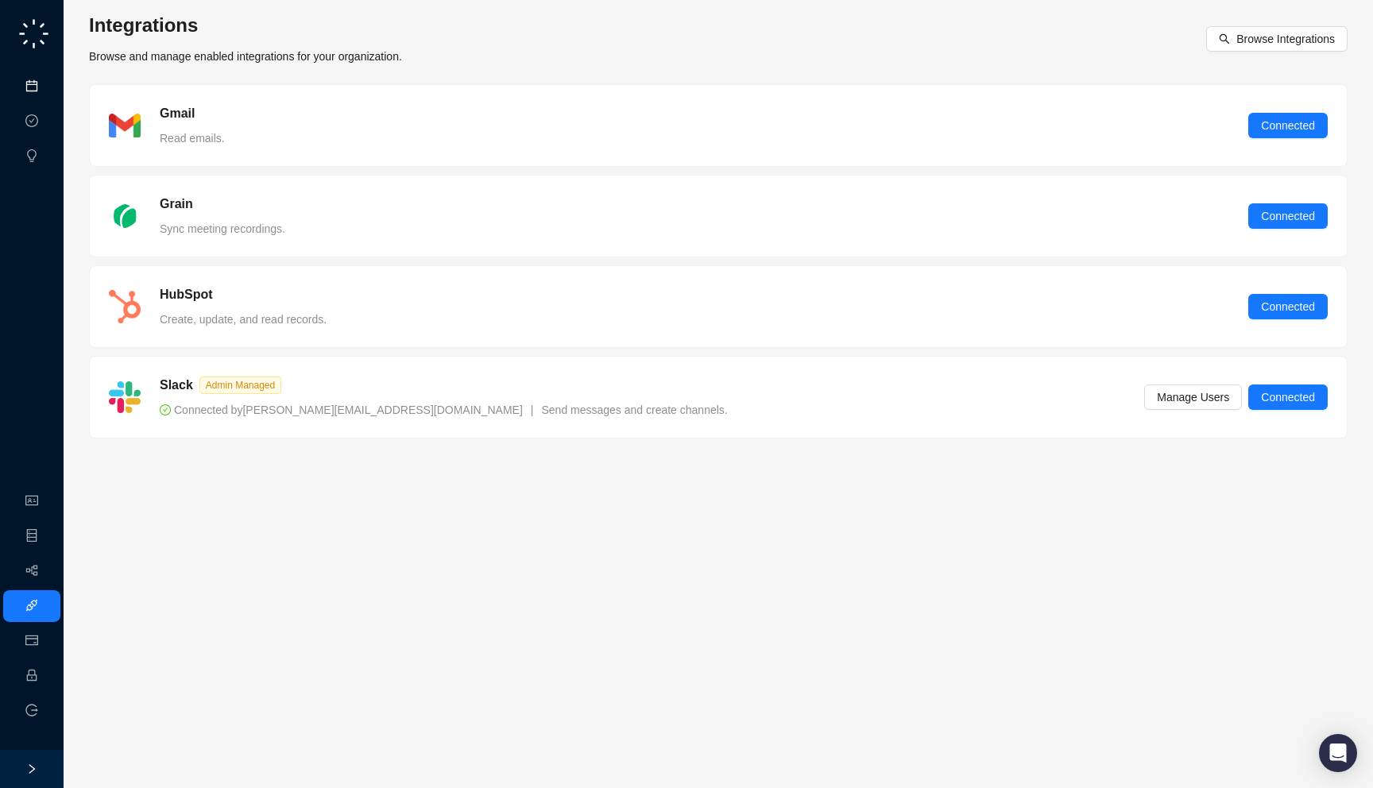
click at [46, 89] on link "Meetings & Calls" at bounding box center [87, 86] width 83 height 13
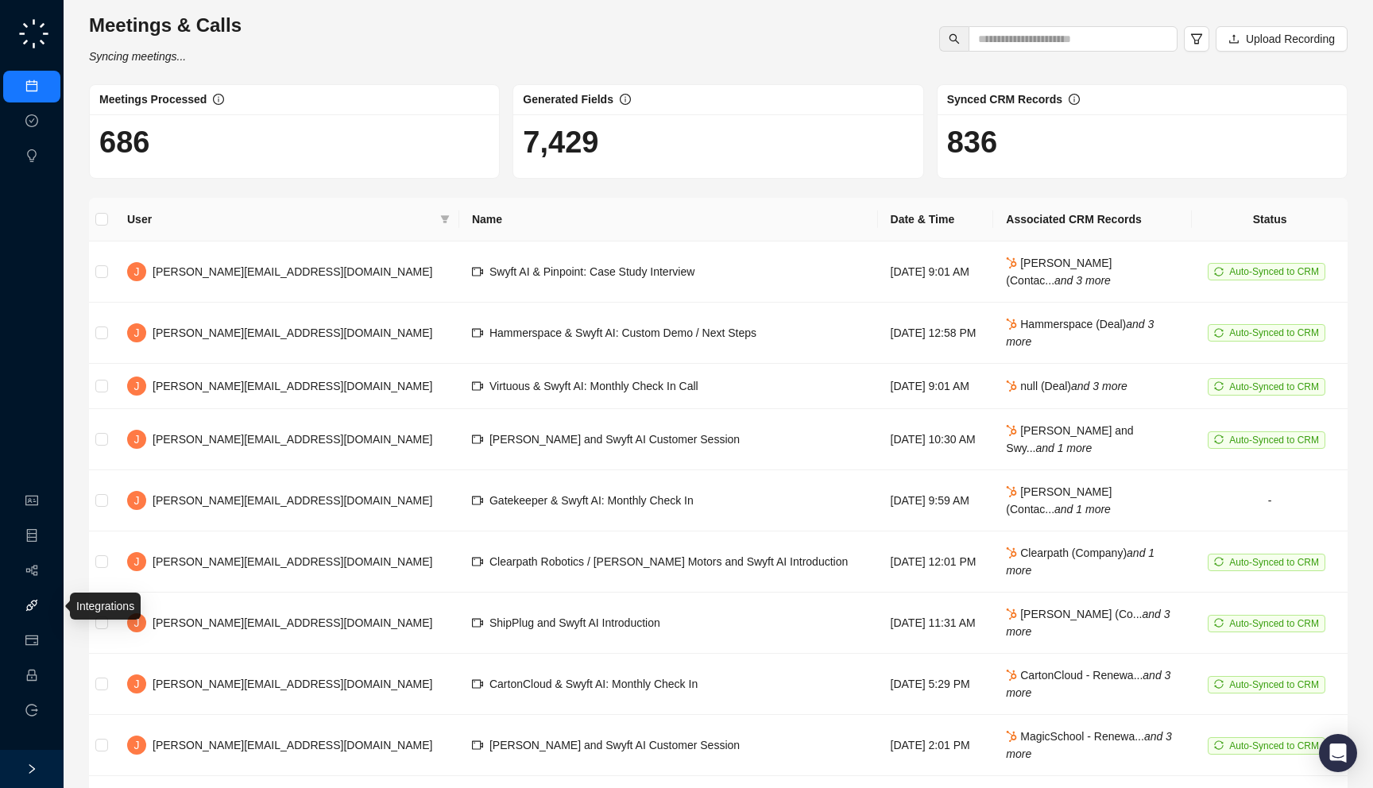
click at [46, 600] on link "Integrations" at bounding box center [75, 606] width 58 height 13
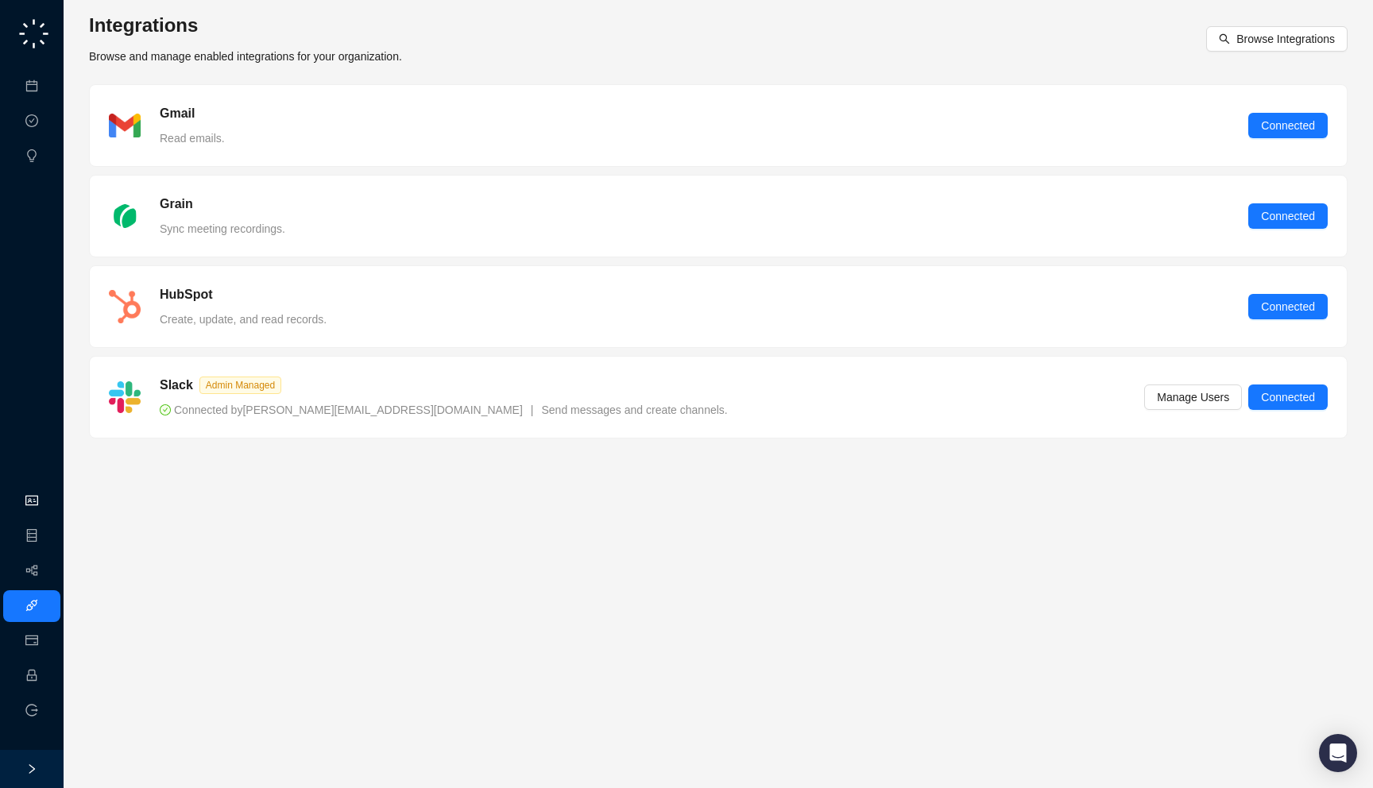
click at [46, 500] on link "Organization" at bounding box center [77, 501] width 63 height 13
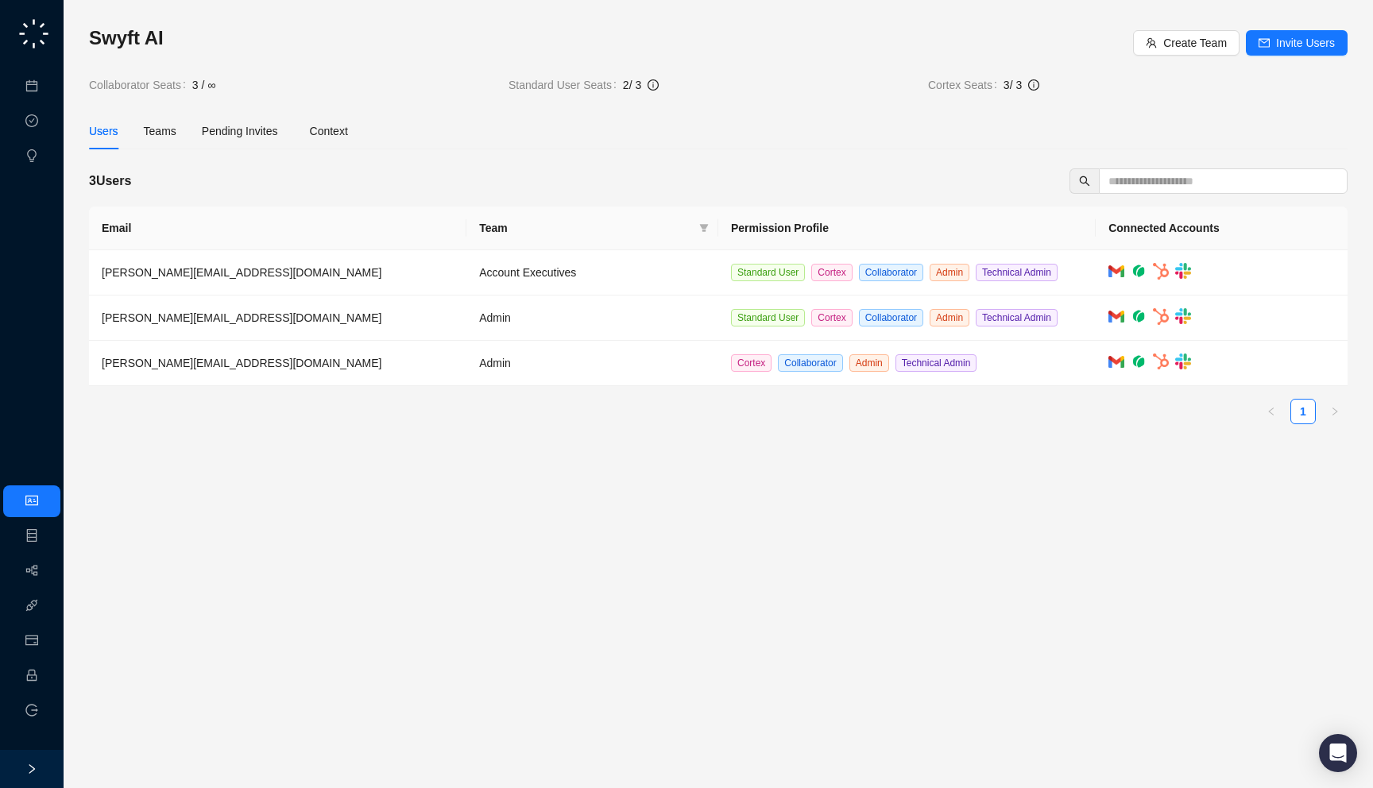
click at [138, 182] on div "3 Users" at bounding box center [718, 180] width 1258 height 25
drag, startPoint x: 257, startPoint y: 95, endPoint x: 256, endPoint y: 60, distance: 34.2
click at [256, 60] on div "Swyft AI Create Team Invite Users Collaborator Seats 3 / ∞ Standard User Seats …" at bounding box center [718, 230] width 1258 height 411
click at [255, 87] on span "3 / ∞" at bounding box center [343, 84] width 303 height 17
click at [580, 306] on td "Admin" at bounding box center [592, 317] width 252 height 45
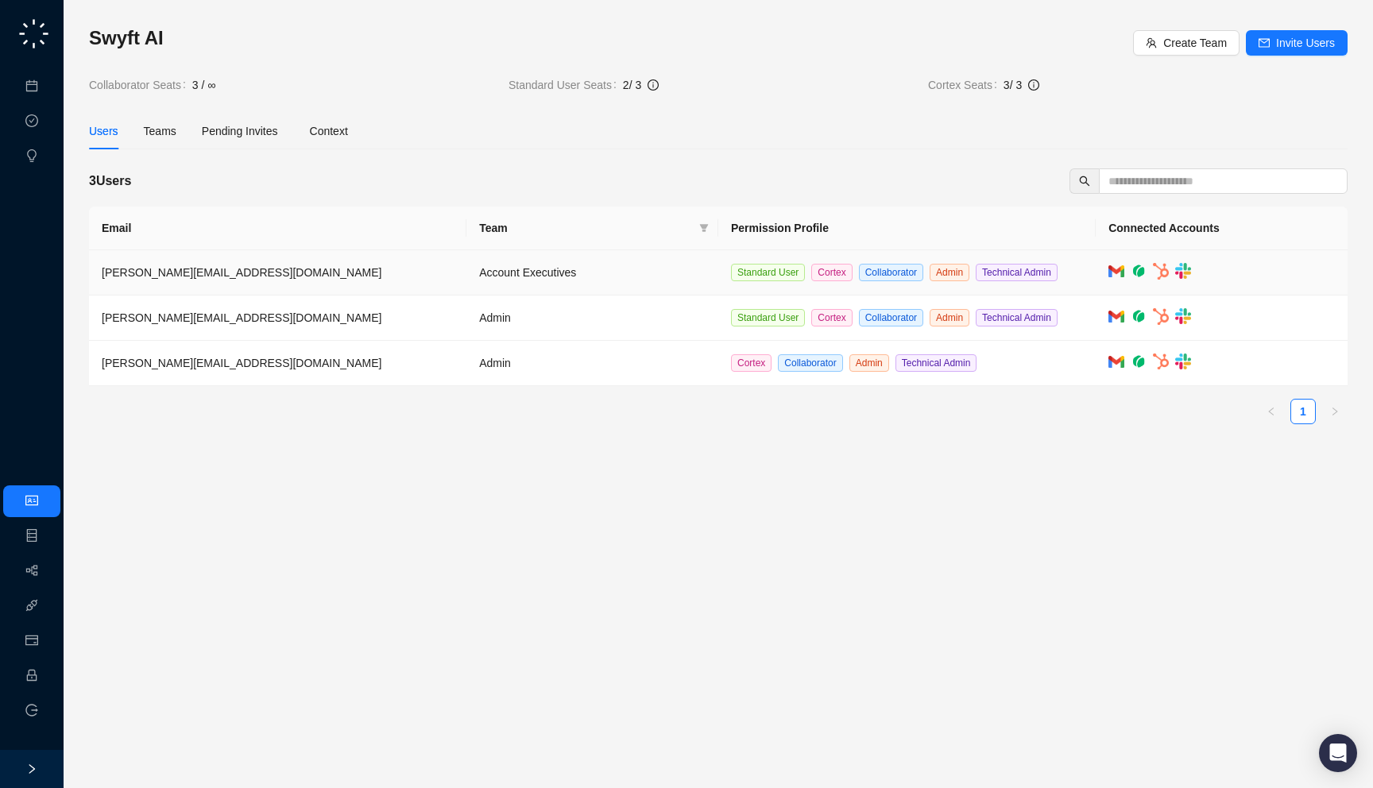
click at [585, 280] on td "Account Executives" at bounding box center [592, 272] width 252 height 45
click at [46, 682] on link "Employee" at bounding box center [70, 676] width 49 height 13
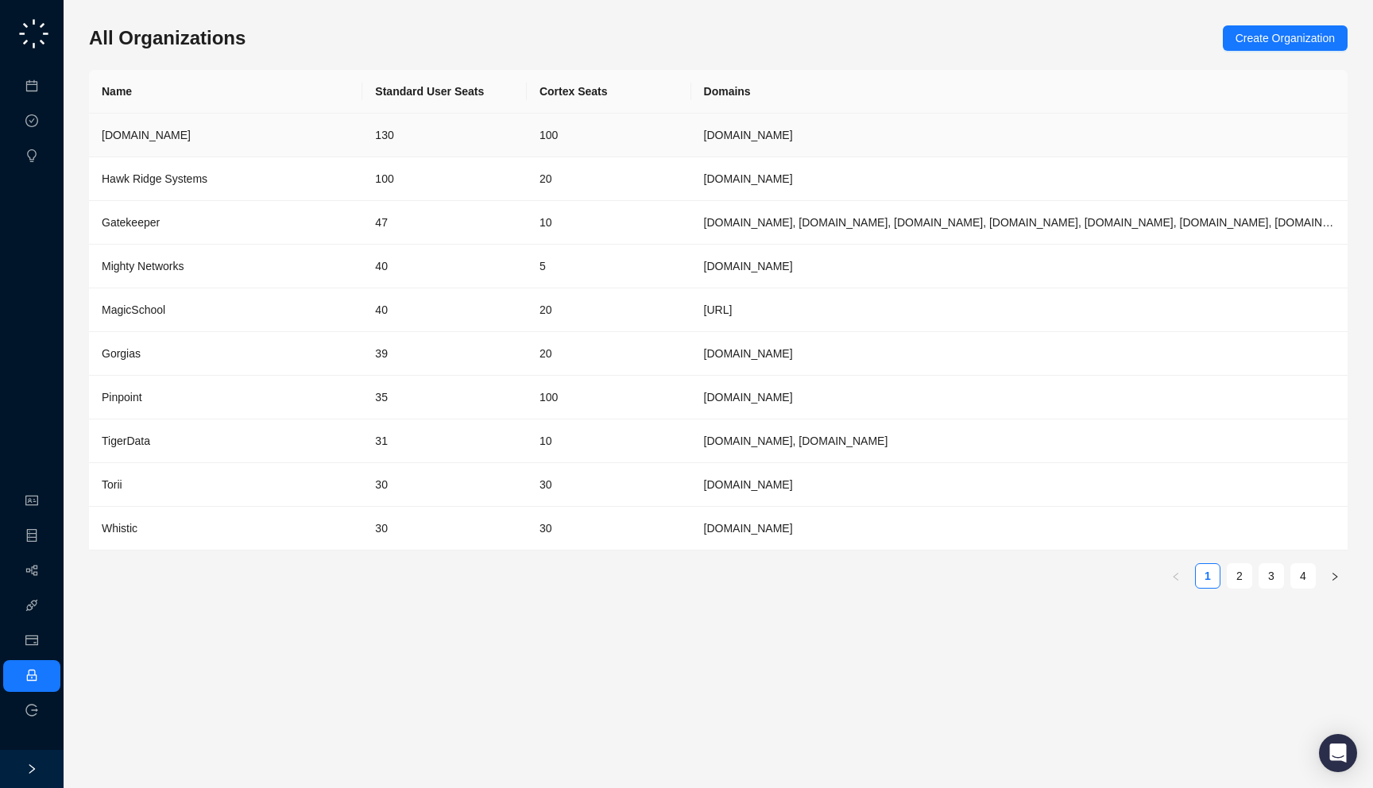
click at [500, 148] on td "130" at bounding box center [444, 136] width 164 height 44
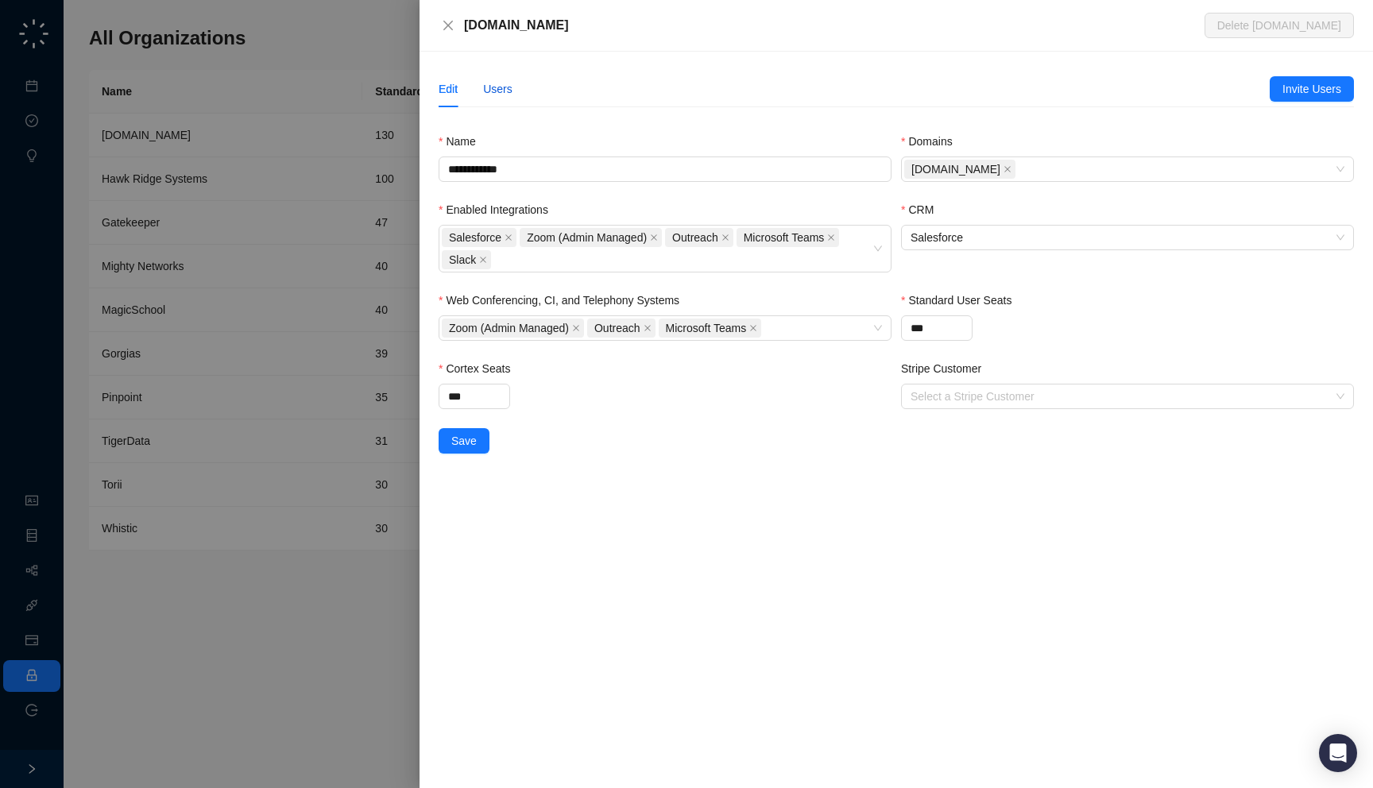
click at [488, 86] on div "Users" at bounding box center [497, 88] width 29 height 17
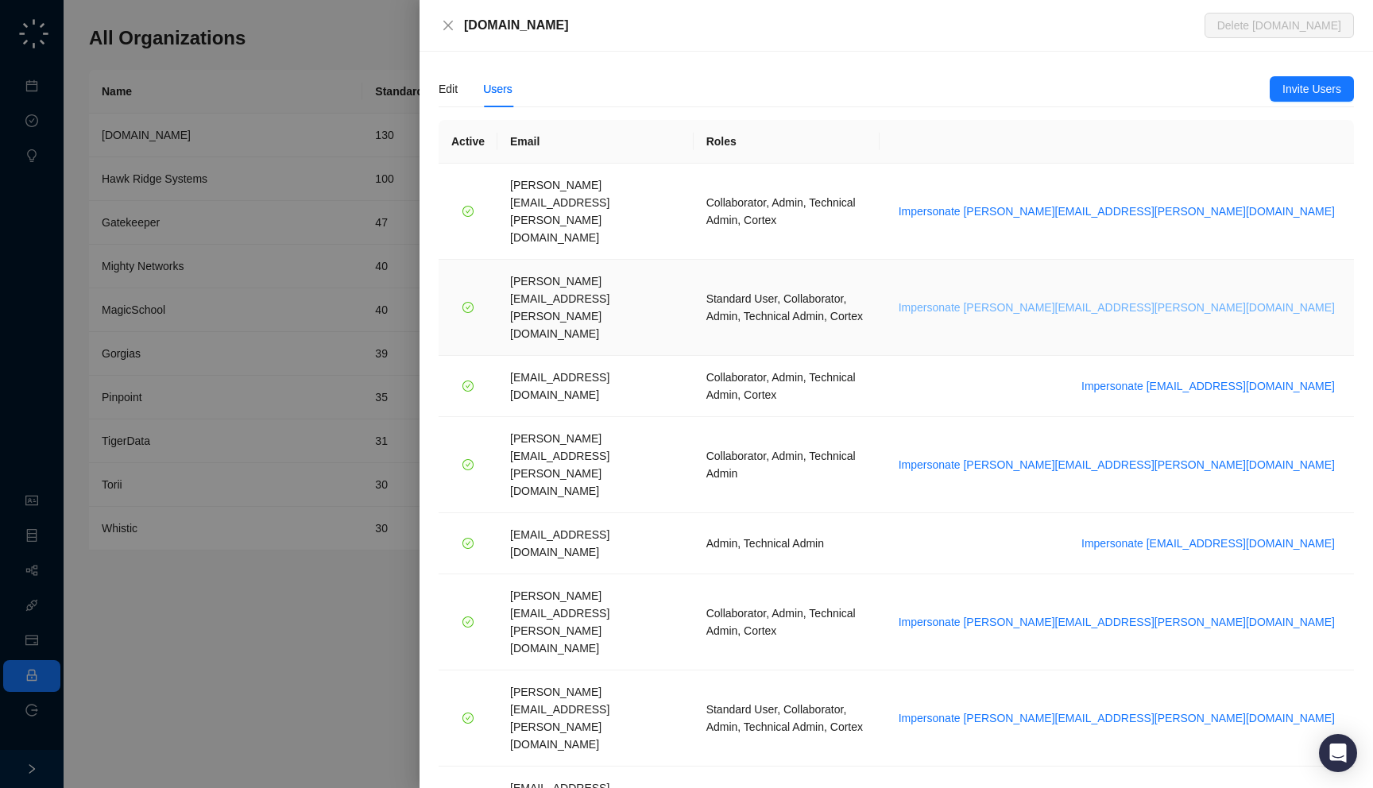
click at [1213, 299] on span "Impersonate [PERSON_NAME][EMAIL_ADDRESS][PERSON_NAME][DOMAIN_NAME]" at bounding box center [1116, 307] width 436 height 17
